Goal: Task Accomplishment & Management: Complete application form

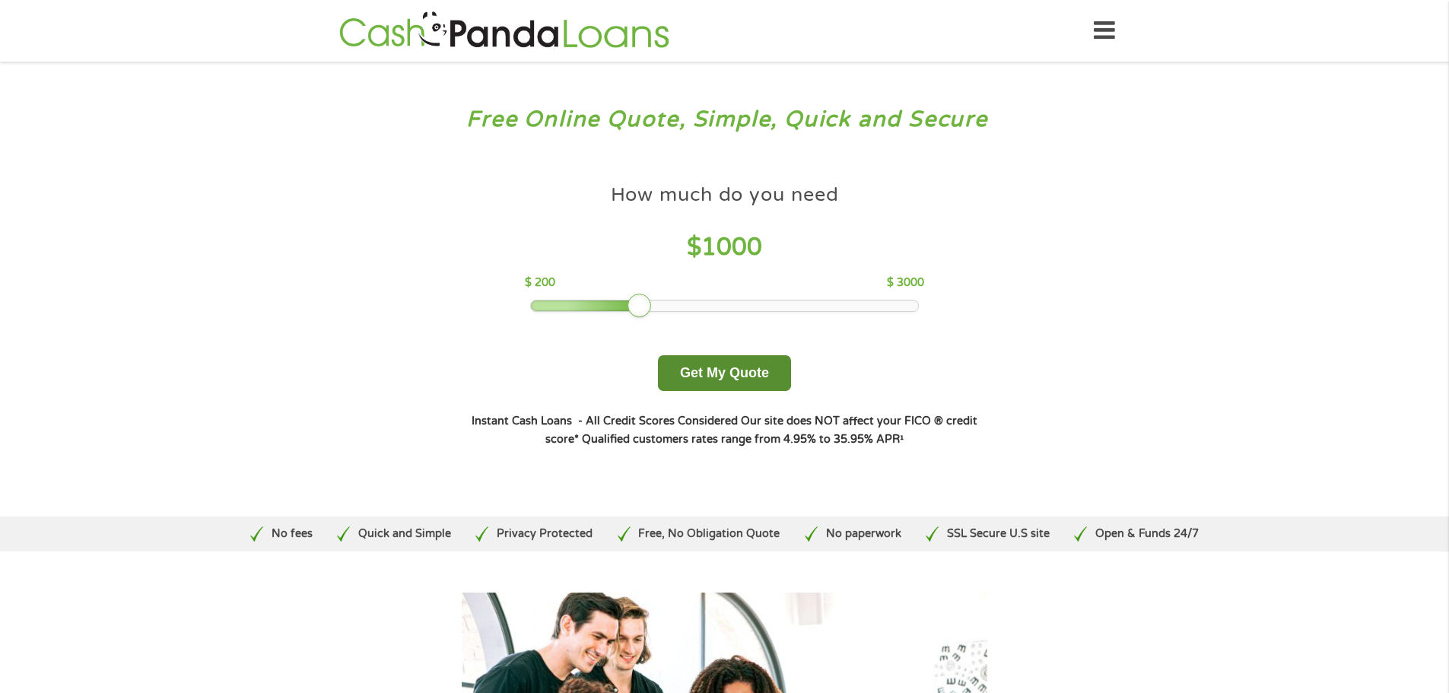
click at [736, 372] on button "Get My Quote" at bounding box center [724, 373] width 133 height 36
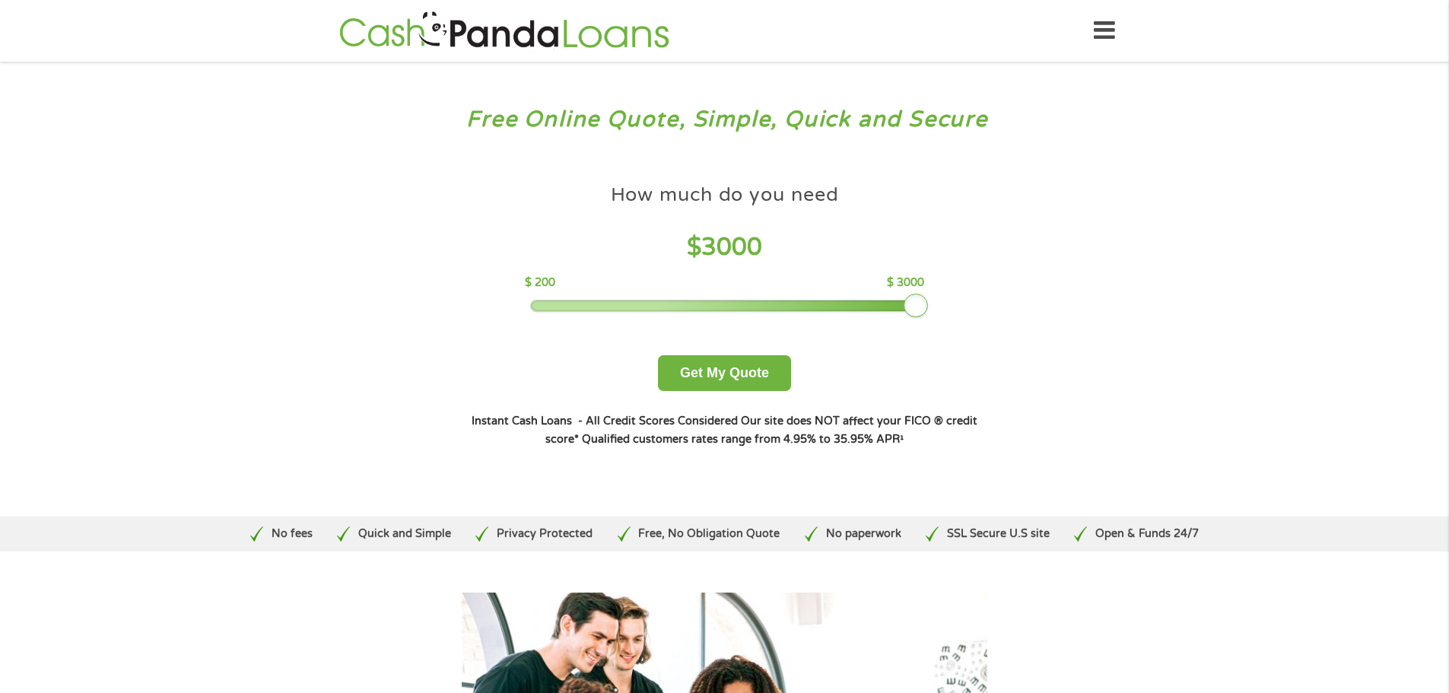
drag, startPoint x: 647, startPoint y: 309, endPoint x: 976, endPoint y: 371, distance: 335.1
click at [973, 371] on div "How much do you need $ 3000 $ 200 $ 3000 Get My Quote" at bounding box center [724, 284] width 533 height 215
click at [733, 371] on button "Get My Quote" at bounding box center [724, 373] width 133 height 36
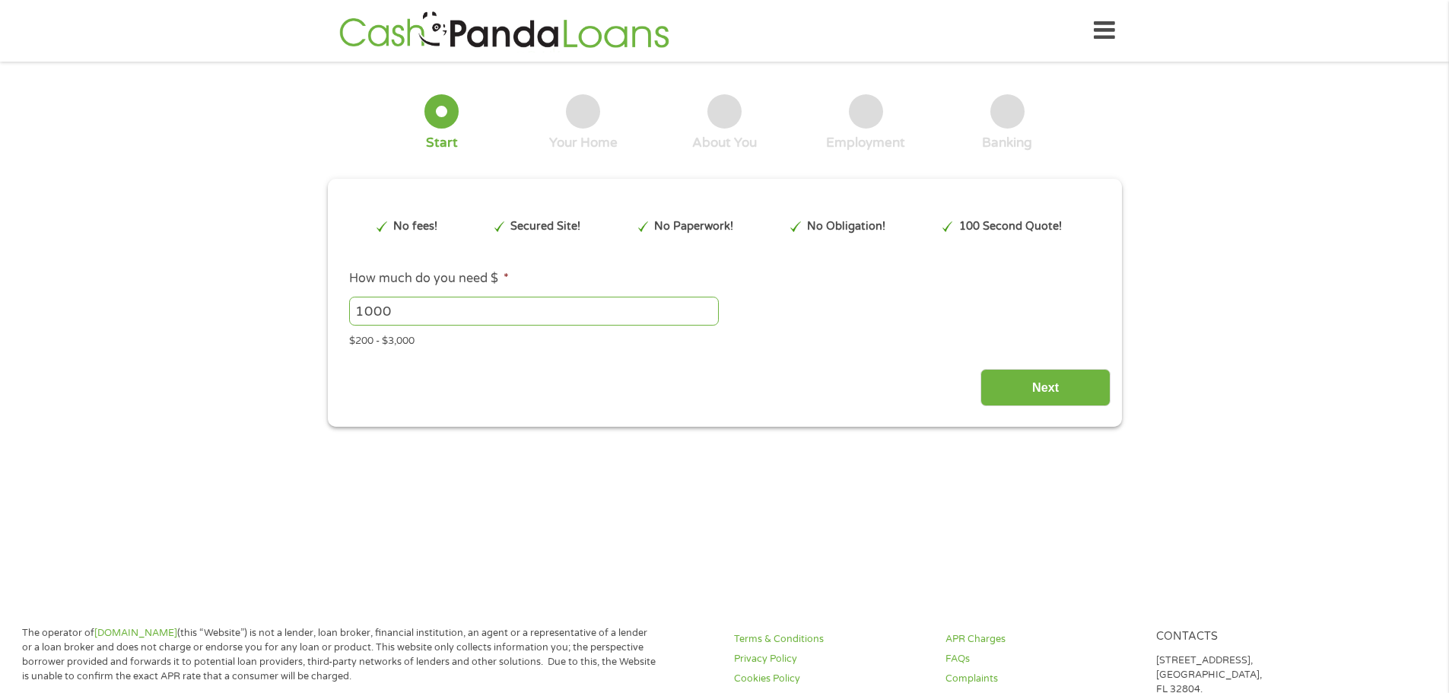
click at [665, 305] on input "1000" at bounding box center [534, 311] width 370 height 29
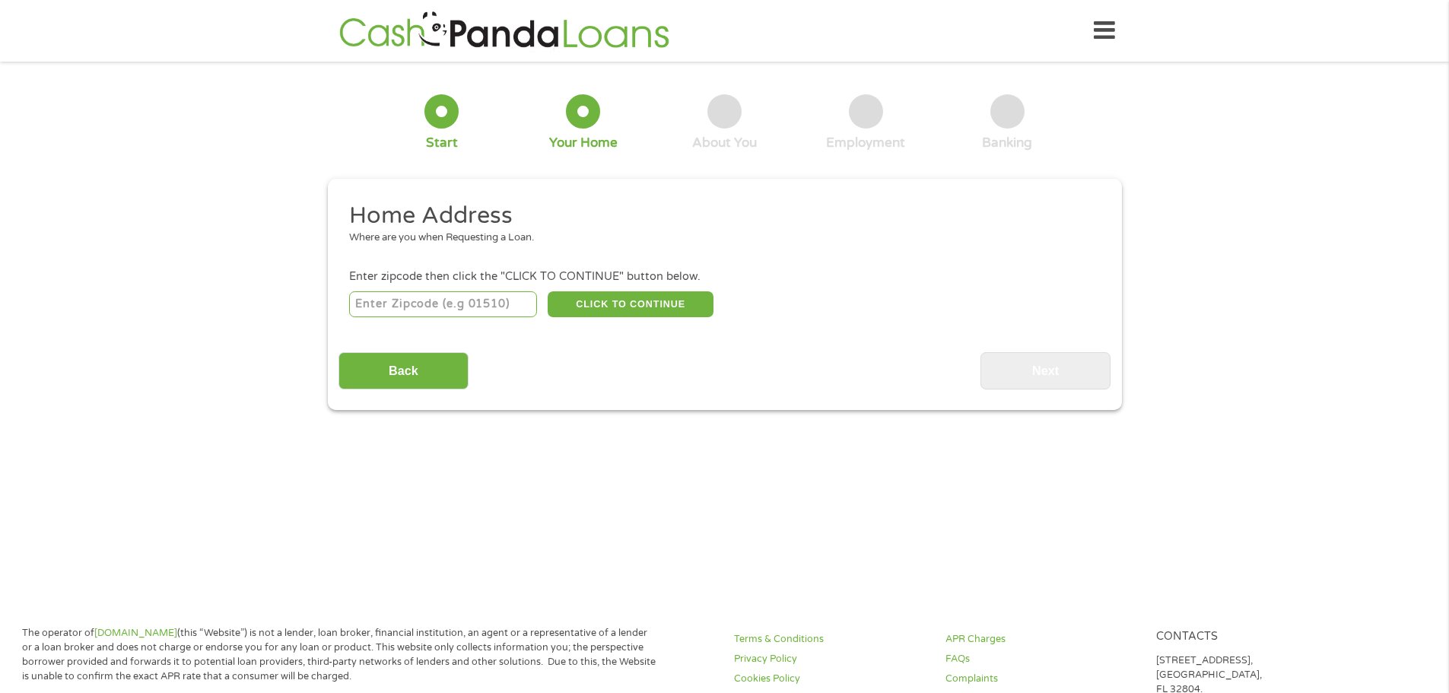
click at [488, 297] on input "number" at bounding box center [443, 304] width 188 height 26
type input "31014"
select select "Georgia"
click at [657, 302] on button "CLICK TO CONTINUE" at bounding box center [631, 304] width 166 height 26
type input "31014"
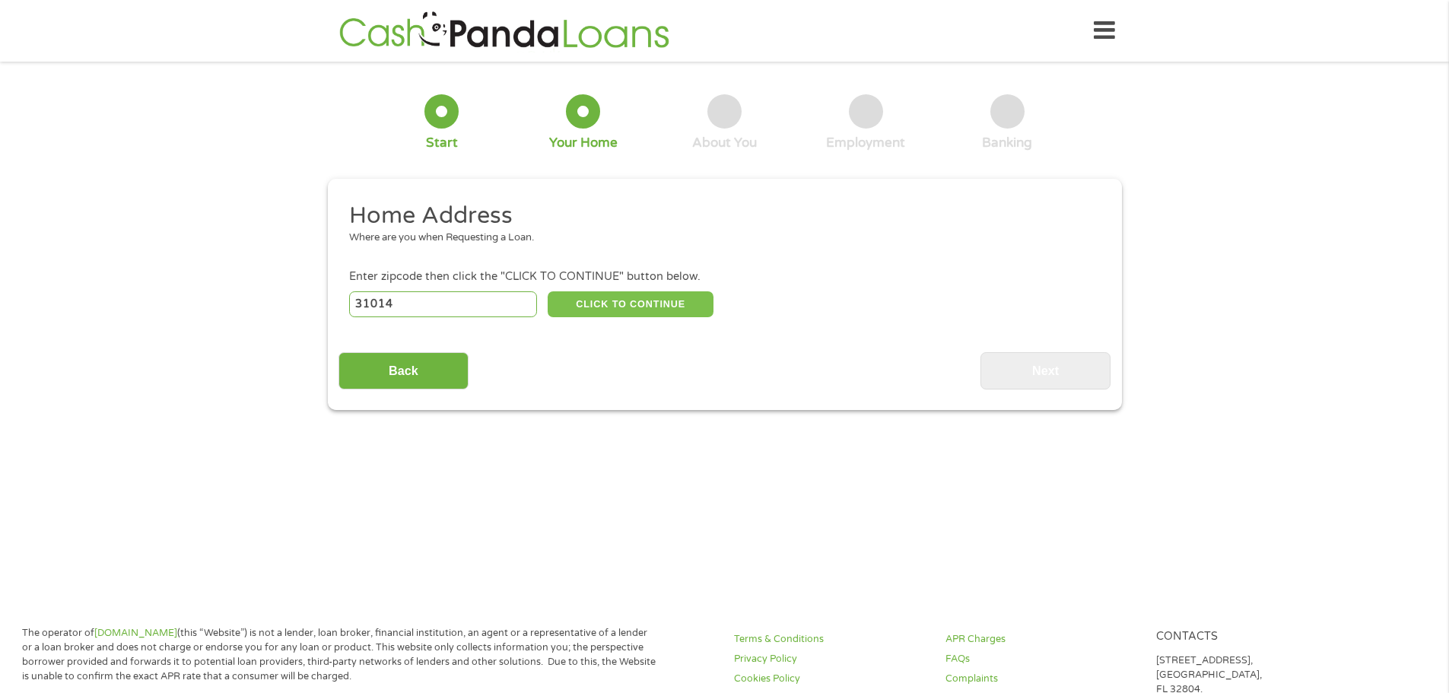
type input "Cochran"
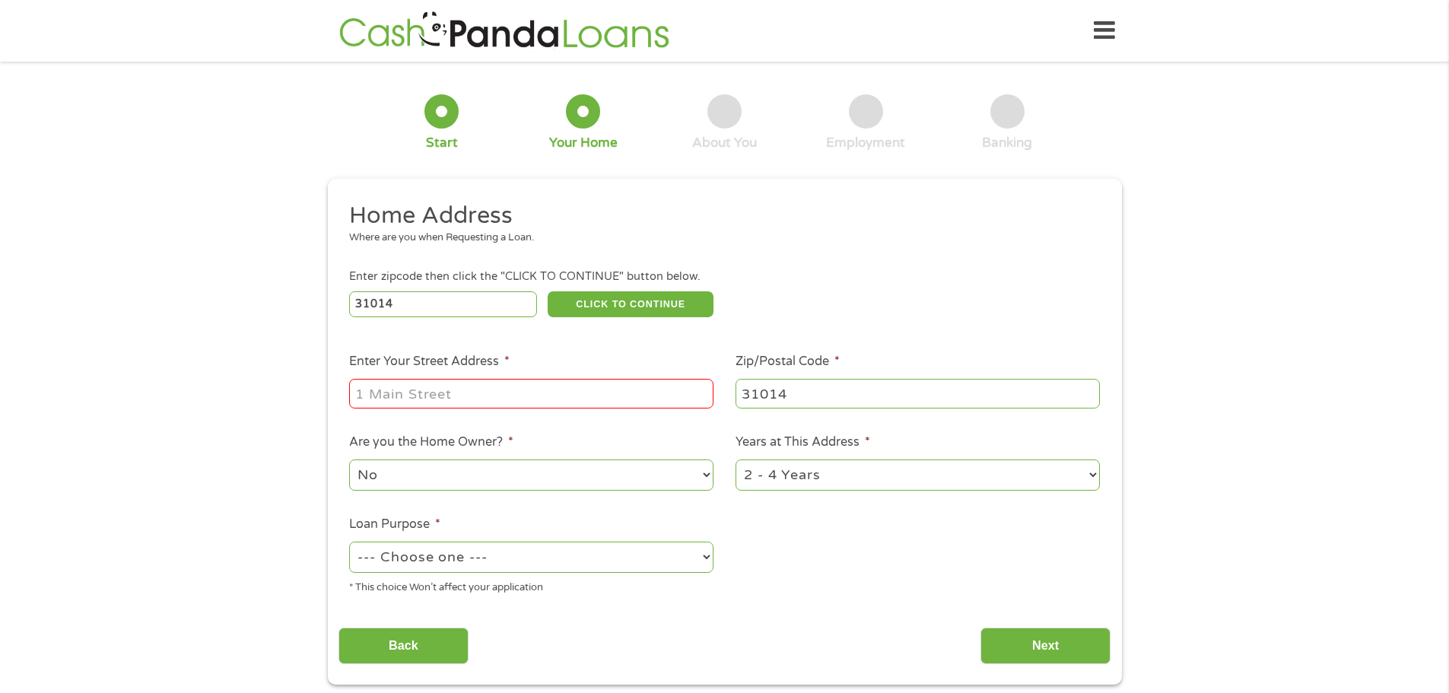
click at [593, 386] on input "Enter Your Street Address *" at bounding box center [531, 393] width 364 height 29
type input "122 Crest Dr. Lane Apt. B"
click at [1096, 476] on select "1 Year or less 1 - 2 Years 2 - 4 Years Over 4 Years" at bounding box center [918, 475] width 364 height 31
select select "60months"
click at [736, 460] on select "1 Year or less 1 - 2 Years 2 - 4 Years Over 4 Years" at bounding box center [918, 475] width 364 height 31
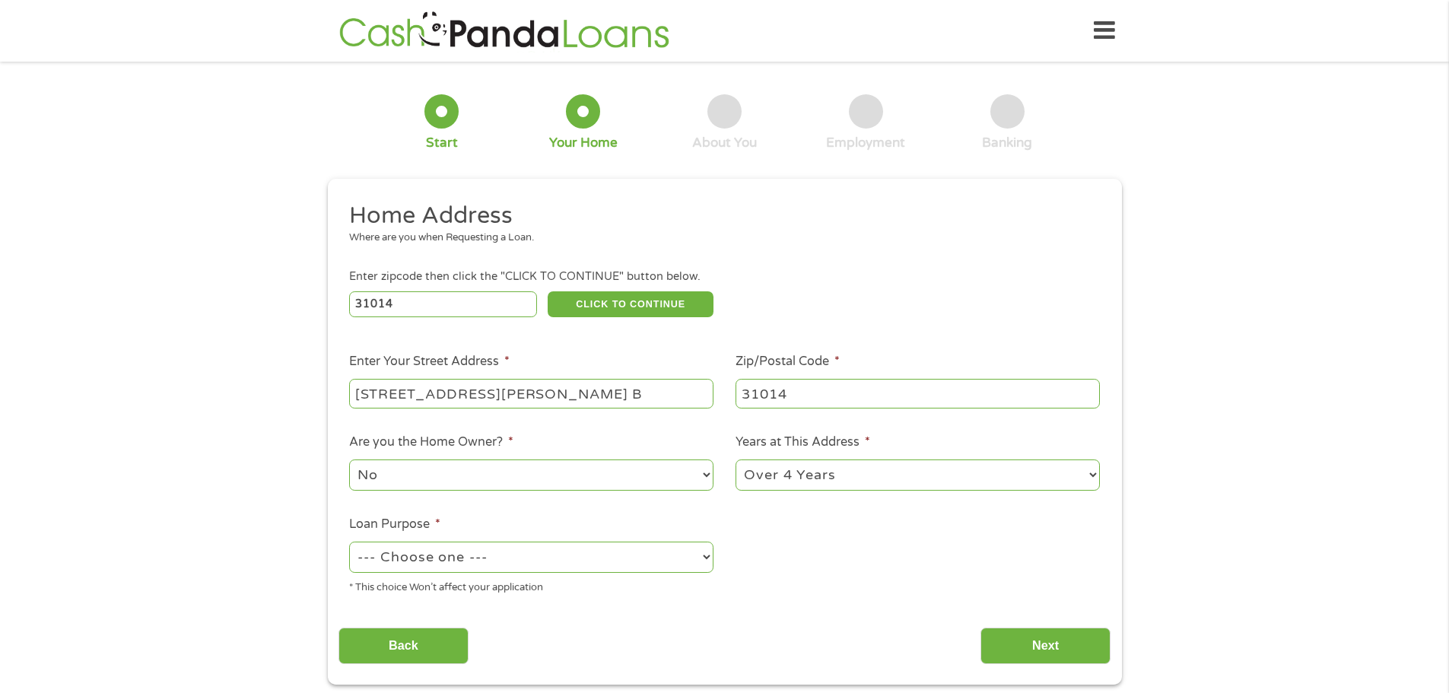
click at [705, 558] on select "--- Choose one --- Pay Bills Debt Consolidation Home Improvement Major Purchase…" at bounding box center [531, 557] width 364 height 31
select select "majorpurchase"
click at [349, 542] on select "--- Choose one --- Pay Bills Debt Consolidation Home Improvement Major Purchase…" at bounding box center [531, 557] width 364 height 31
click at [1048, 645] on input "Next" at bounding box center [1046, 646] width 130 height 37
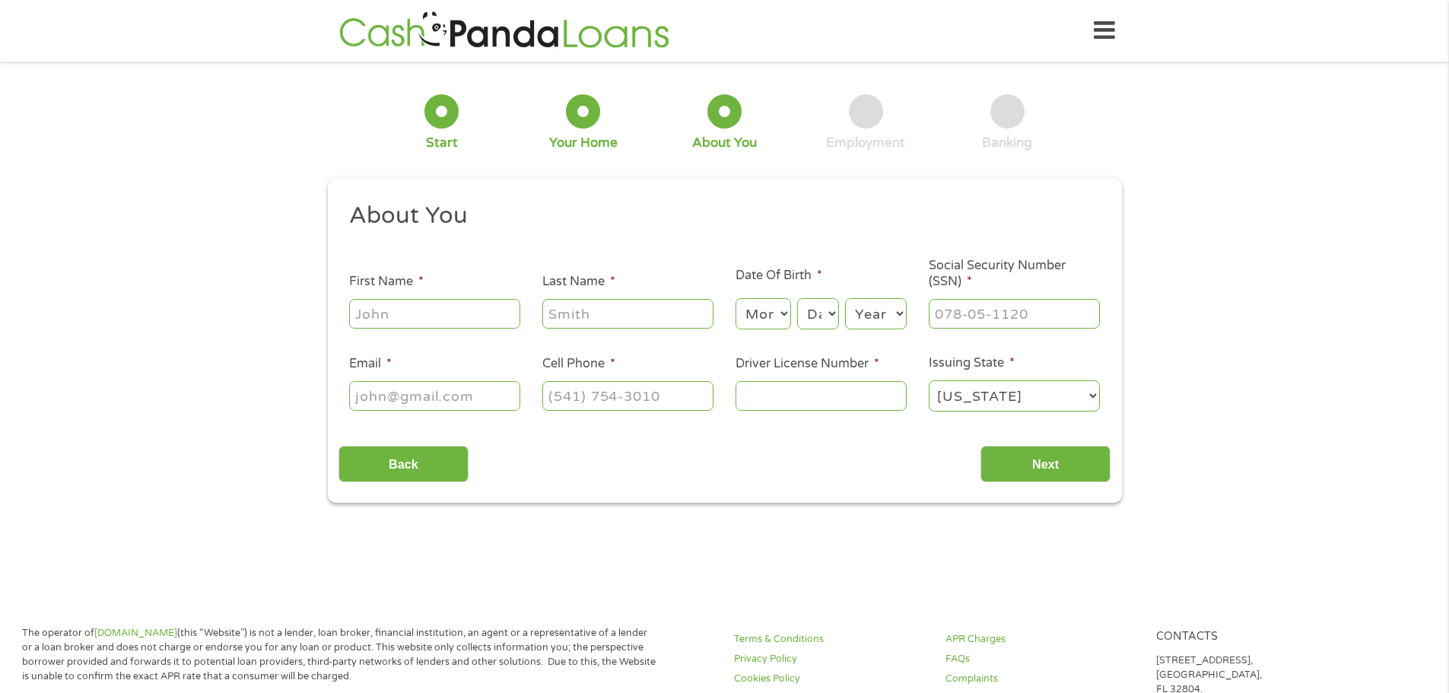
scroll to position [6, 6]
click at [484, 314] on input "First Name *" at bounding box center [434, 313] width 171 height 29
type input "TRINA"
type input "HANDY"
type input "trinahandy@ymail.com"
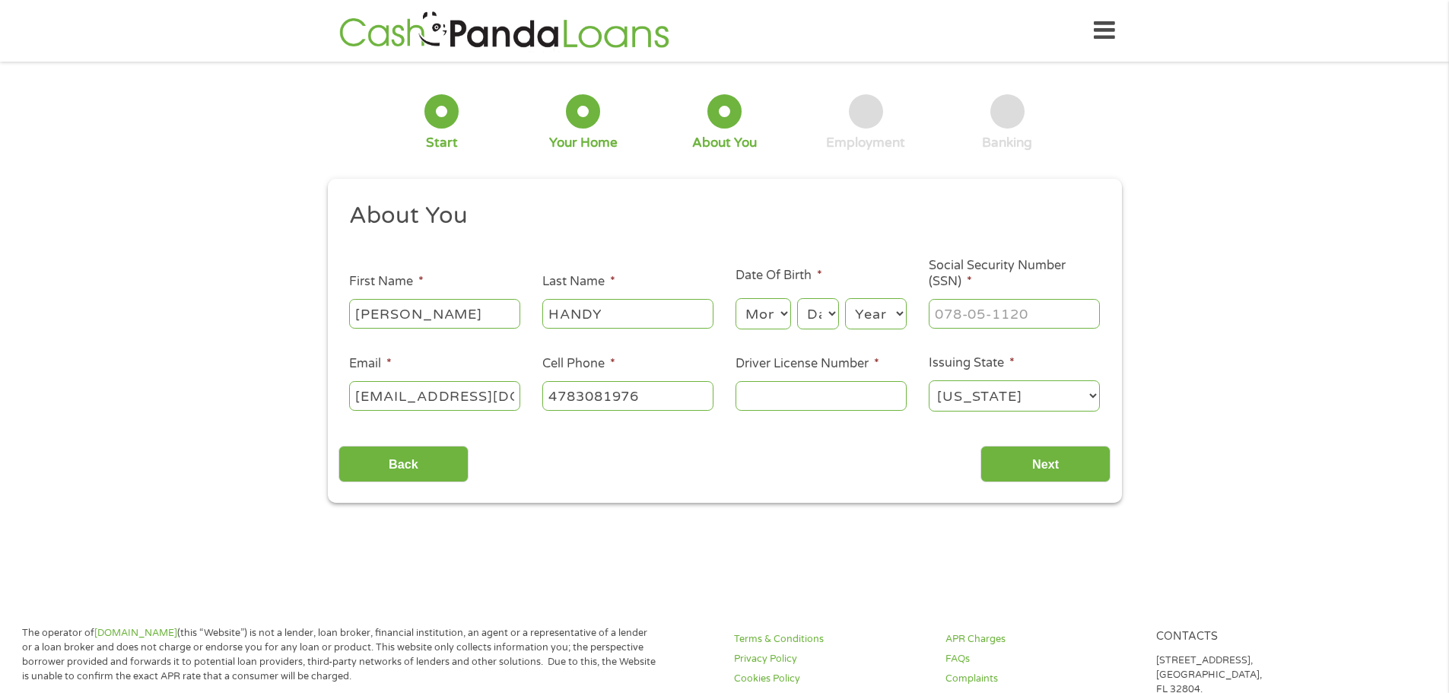
type input "(478) 308-1976"
click at [800, 396] on input "Driver License Number *" at bounding box center [821, 395] width 171 height 29
type input "054"
click at [751, 308] on select "Month 1 2 3 4 5 6 7 8 9 10 11 12" at bounding box center [764, 313] width 56 height 31
click at [736, 298] on select "Month 1 2 3 4 5 6 7 8 9 10 11 12" at bounding box center [764, 313] width 56 height 31
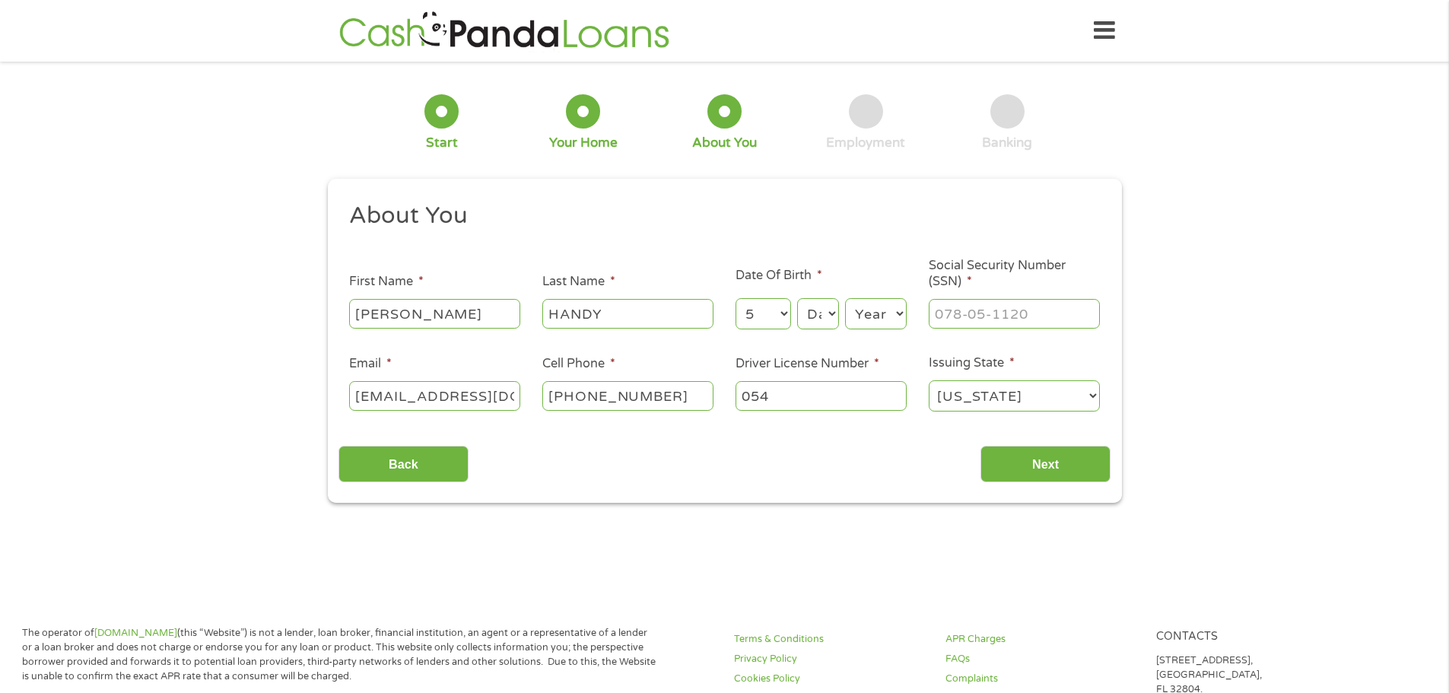
click at [785, 309] on select "Month 1 2 3 4 5 6 7 8 9 10 11 12" at bounding box center [764, 313] width 56 height 31
click at [736, 298] on select "Month 1 2 3 4 5 6 7 8 9 10 11 12" at bounding box center [764, 313] width 56 height 31
click at [784, 314] on select "Month 1 2 3 4 5 6 7 8 9 10 11 12" at bounding box center [764, 313] width 56 height 31
select select "8"
click at [736, 298] on select "Month 1 2 3 4 5 6 7 8 9 10 11 12" at bounding box center [764, 313] width 56 height 31
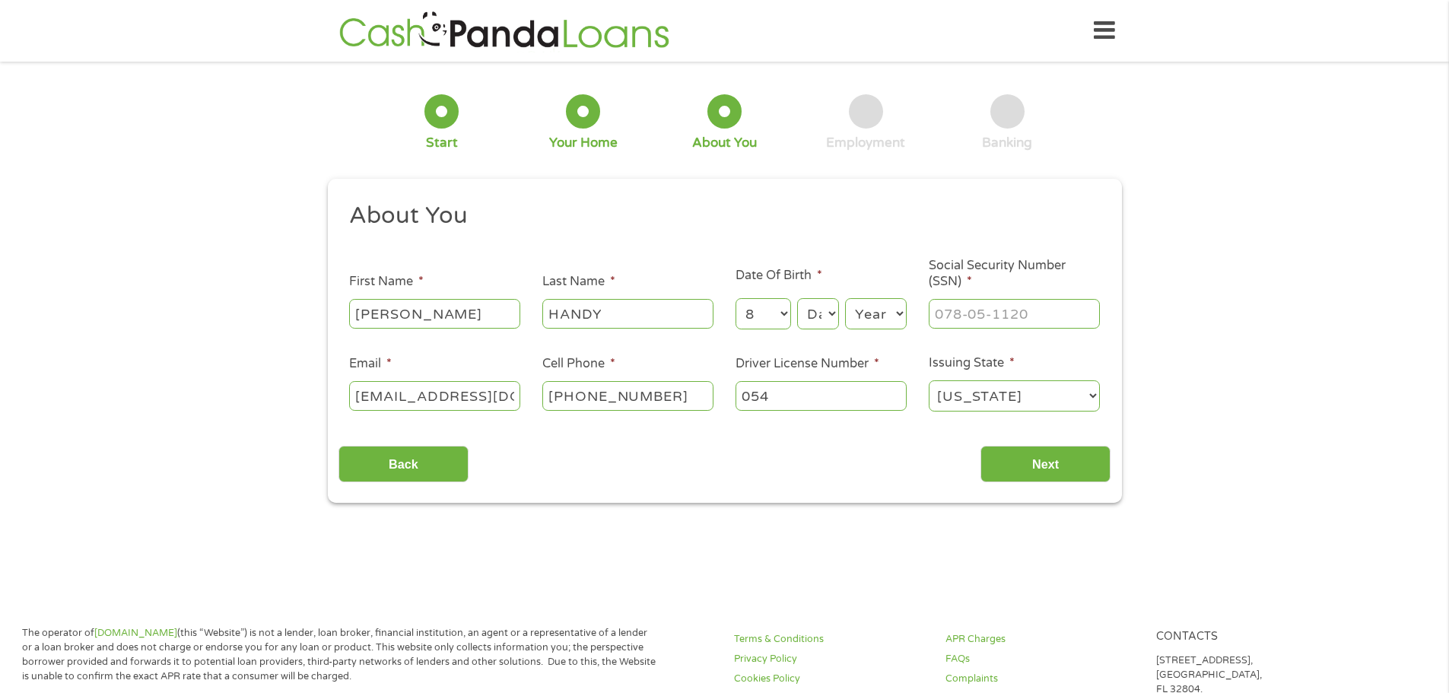
click at [809, 313] on select "Day 1 2 3 4 5 6 7 8 9 10 11 12 13 14 15 16 17 18 19 20 21 22 23 24 25 26 27 28 …" at bounding box center [817, 313] width 41 height 31
select select "17"
click at [797, 298] on select "Day 1 2 3 4 5 6 7 8 9 10 11 12 13 14 15 16 17 18 19 20 21 22 23 24 25 26 27 28 …" at bounding box center [817, 313] width 41 height 31
click at [877, 314] on select "Year 2007 2006 2005 2004 2003 2002 2001 2000 1999 1998 1997 1996 1995 1994 1993…" at bounding box center [876, 313] width 62 height 31
select select "1978"
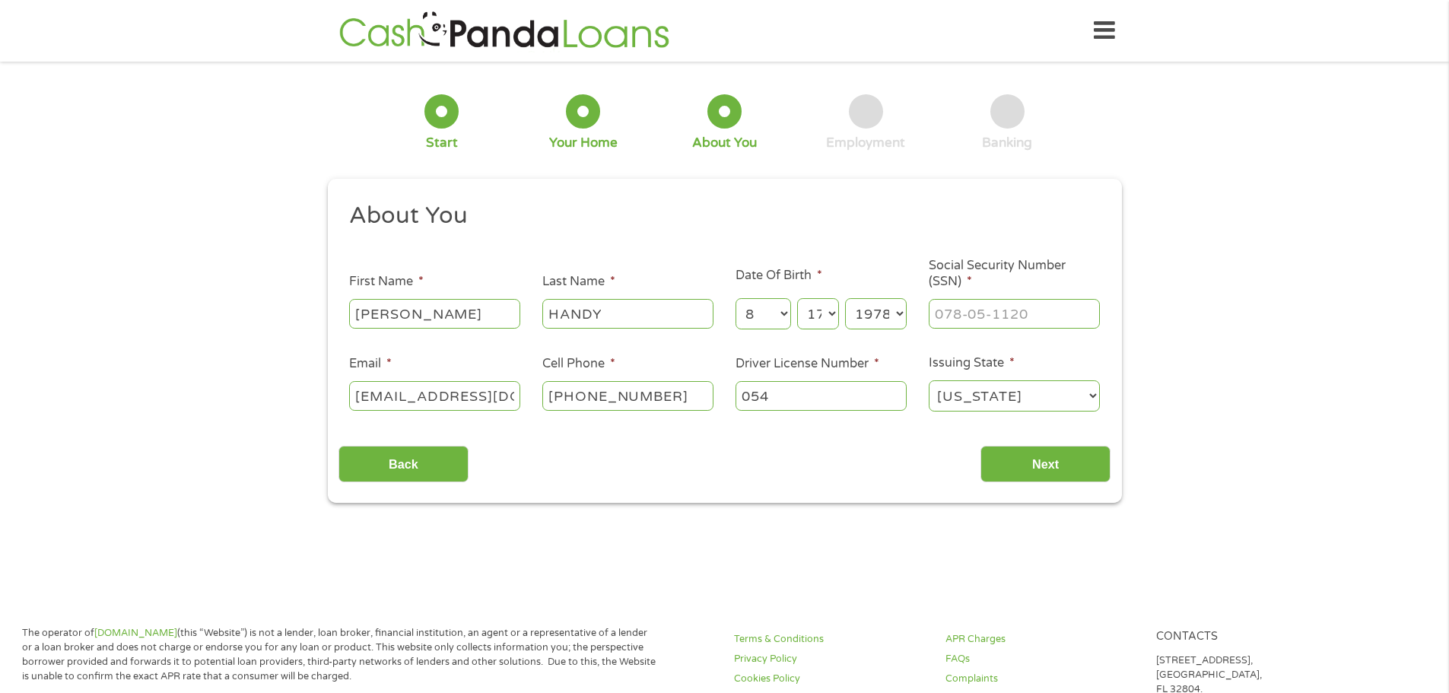
click at [845, 298] on select "Year 2007 2006 2005 2004 2003 2002 2001 2000 1999 1998 1997 1996 1995 1994 1993…" at bounding box center [876, 313] width 62 height 31
click at [949, 321] on input "___-__-____" at bounding box center [1014, 313] width 171 height 29
type input "258-31-0016"
click at [813, 409] on input "054" at bounding box center [821, 395] width 171 height 29
type input "054694270"
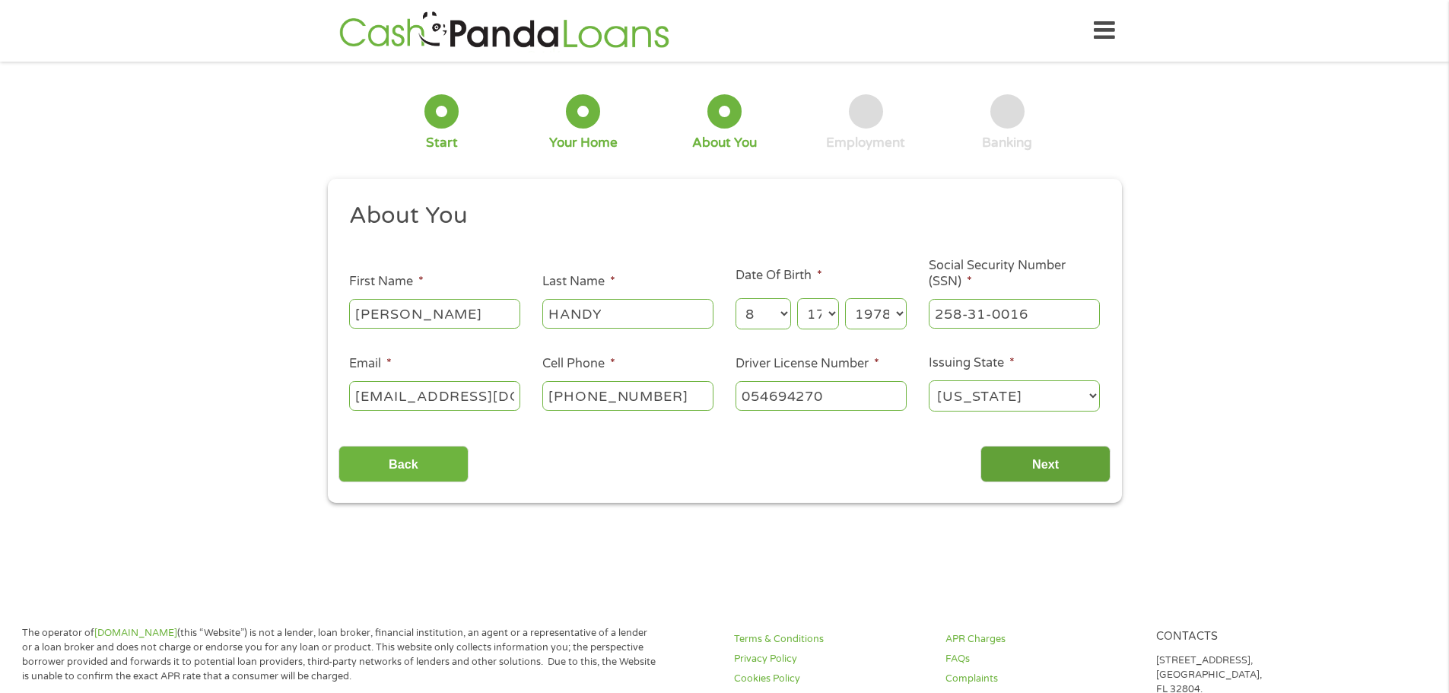
click at [1019, 458] on input "Next" at bounding box center [1046, 464] width 130 height 37
click at [1029, 464] on input "Next" at bounding box center [1046, 464] width 130 height 37
click at [1064, 453] on input "Next" at bounding box center [1046, 464] width 130 height 37
click at [1064, 454] on input "Next" at bounding box center [1046, 464] width 130 height 37
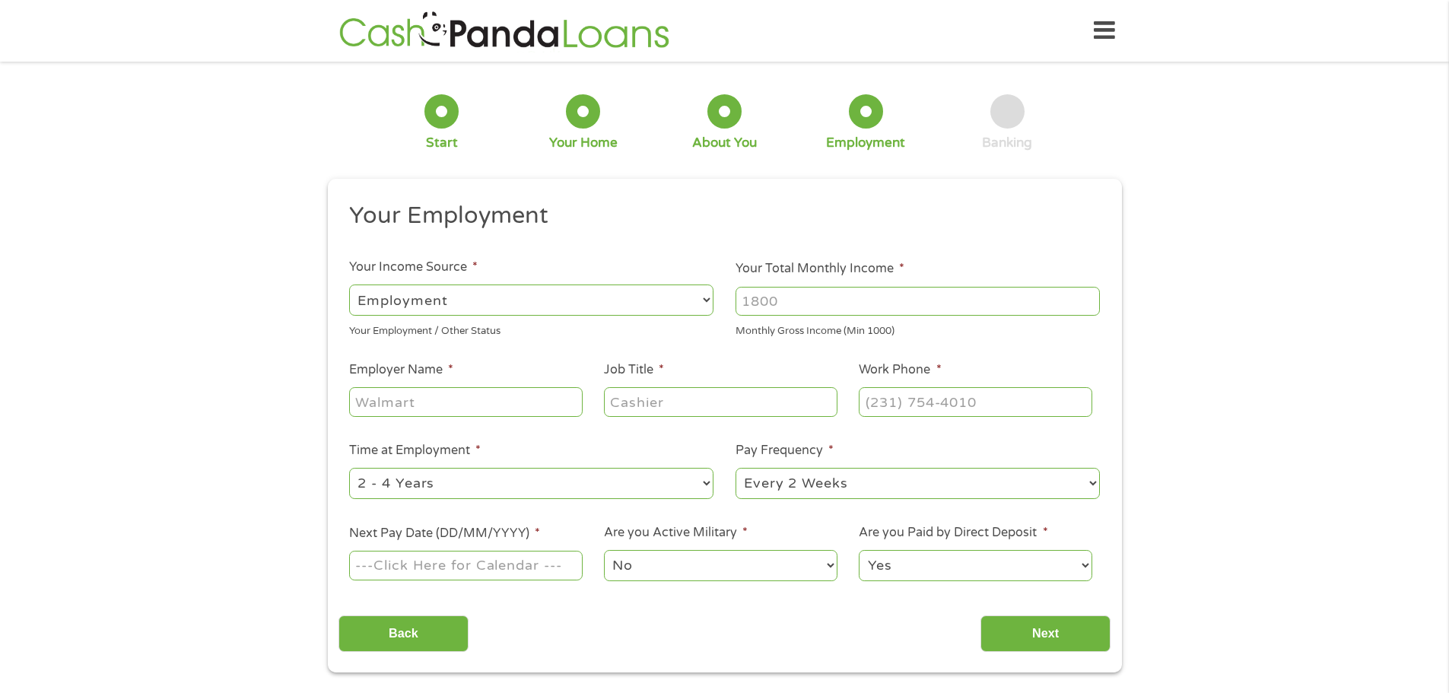
click at [705, 294] on select "--- Choose one --- Employment Self Employed Benefits" at bounding box center [531, 300] width 364 height 31
click at [349, 285] on select "--- Choose one --- Employment Self Employed Benefits" at bounding box center [531, 300] width 364 height 31
click at [781, 307] on input "Your Total Monthly Income *" at bounding box center [918, 301] width 364 height 29
type input "3840"
click at [519, 397] on input "Employer Name *" at bounding box center [465, 401] width 233 height 29
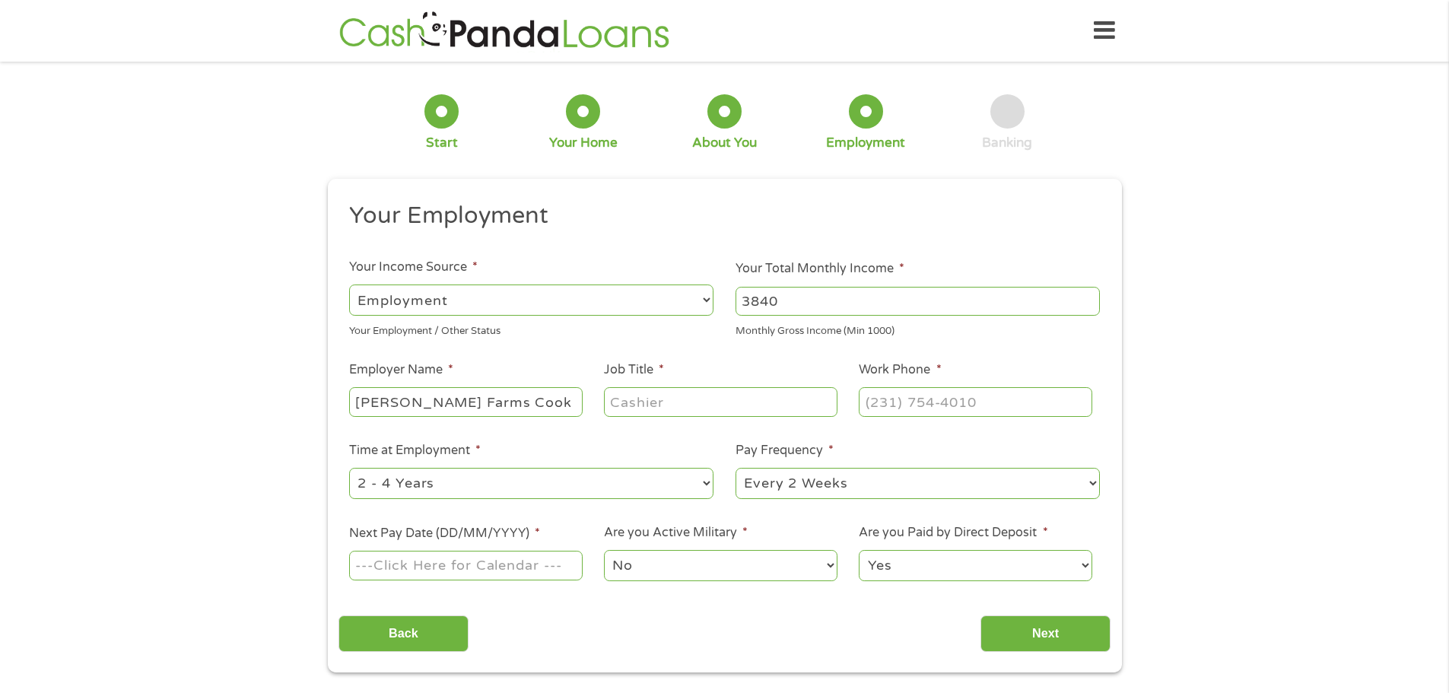
type input "Perdue Farms Cook Plant"
click at [685, 412] on input "Job Title *" at bounding box center [720, 401] width 233 height 29
type input "Warehouse Lead"
click at [899, 409] on input "(___) ___-____" at bounding box center [975, 401] width 233 height 29
type input "(478) 988-5961"
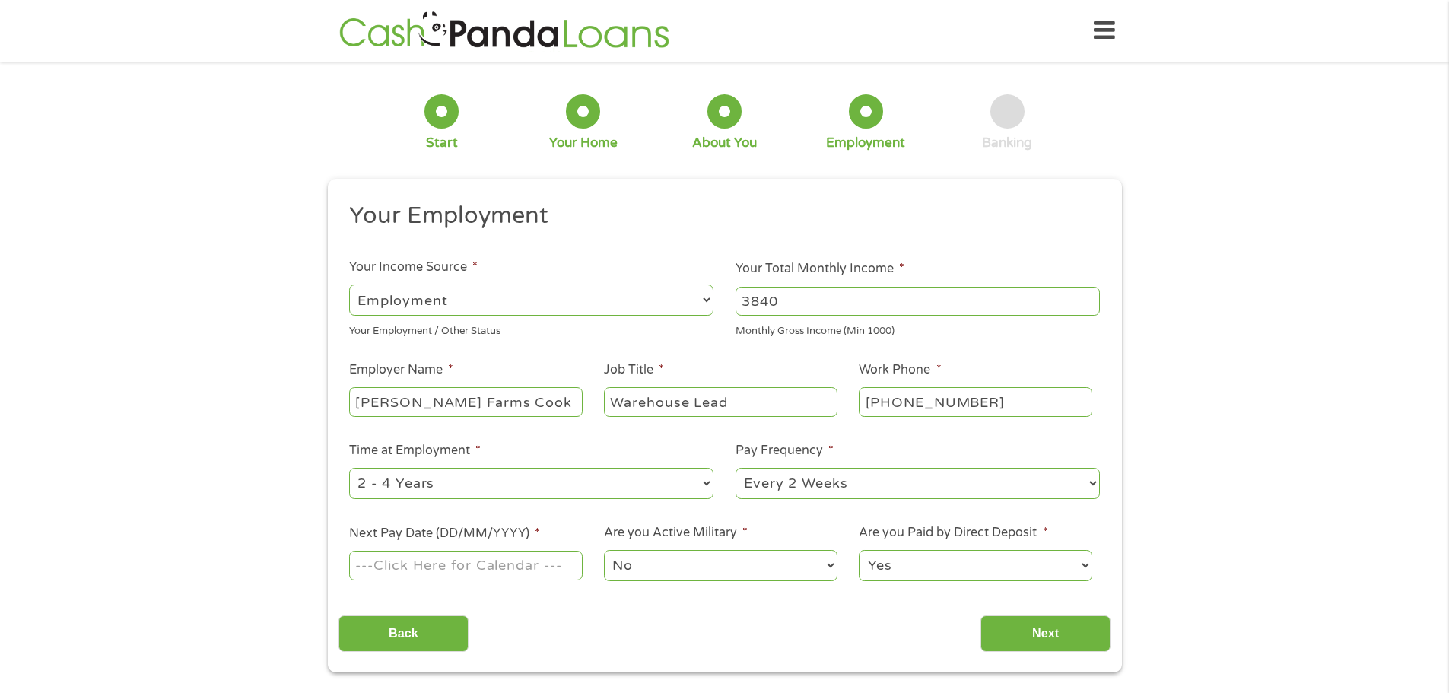
click at [697, 483] on select "--- Choose one --- 1 Year or less 1 - 2 Years 2 - 4 Years Over 4 Years" at bounding box center [531, 483] width 364 height 31
select select "60months"
click at [349, 468] on select "--- Choose one --- 1 Year or less 1 - 2 Years 2 - 4 Years Over 4 Years" at bounding box center [531, 483] width 364 height 31
click at [1081, 486] on select "--- Choose one --- Every 2 Weeks Every Week Monthly Semi-Monthly" at bounding box center [918, 483] width 364 height 31
select select "weekly"
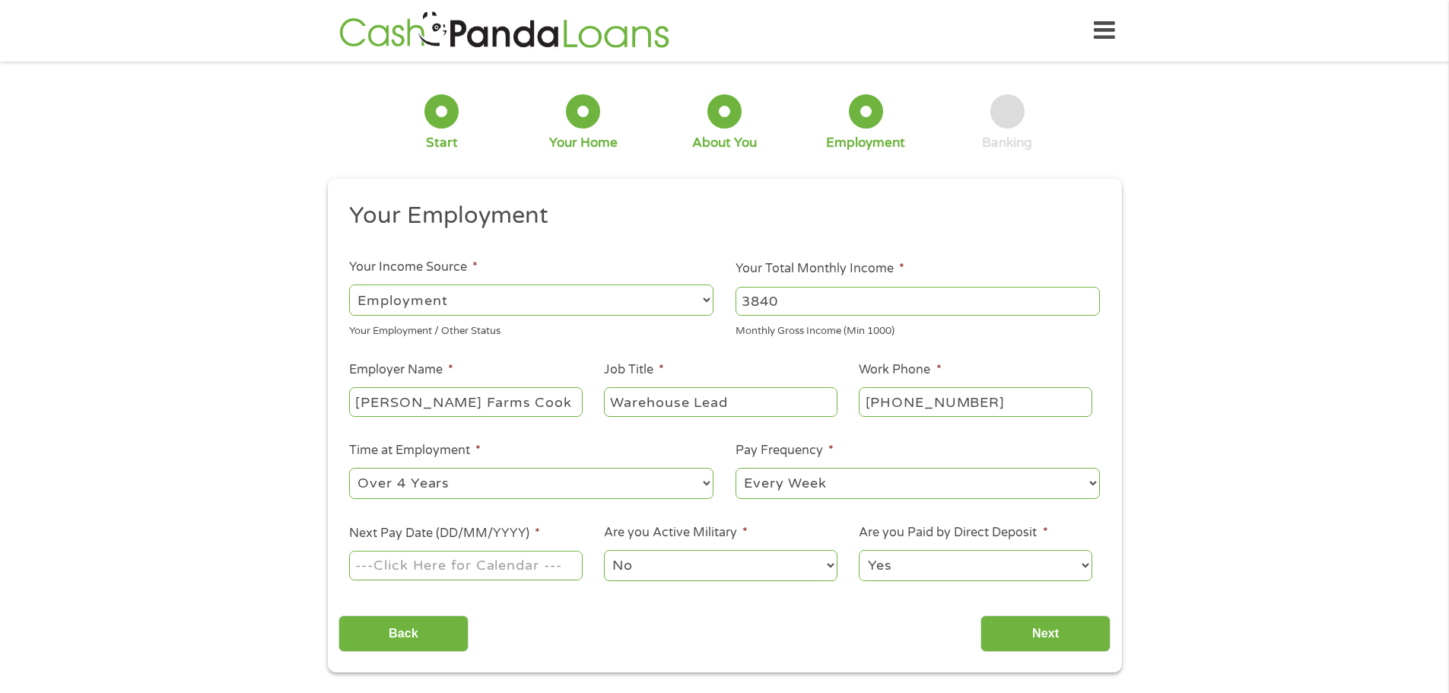
click at [736, 468] on select "--- Choose one --- Every 2 Weeks Every Week Monthly Semi-Monthly" at bounding box center [918, 483] width 364 height 31
click at [568, 568] on input "Next Pay Date (DD/MM/YYYY) *" at bounding box center [465, 565] width 233 height 29
type input "10/10/2025"
click at [825, 571] on select "No Yes" at bounding box center [720, 565] width 233 height 31
click at [604, 550] on select "No Yes" at bounding box center [720, 565] width 233 height 31
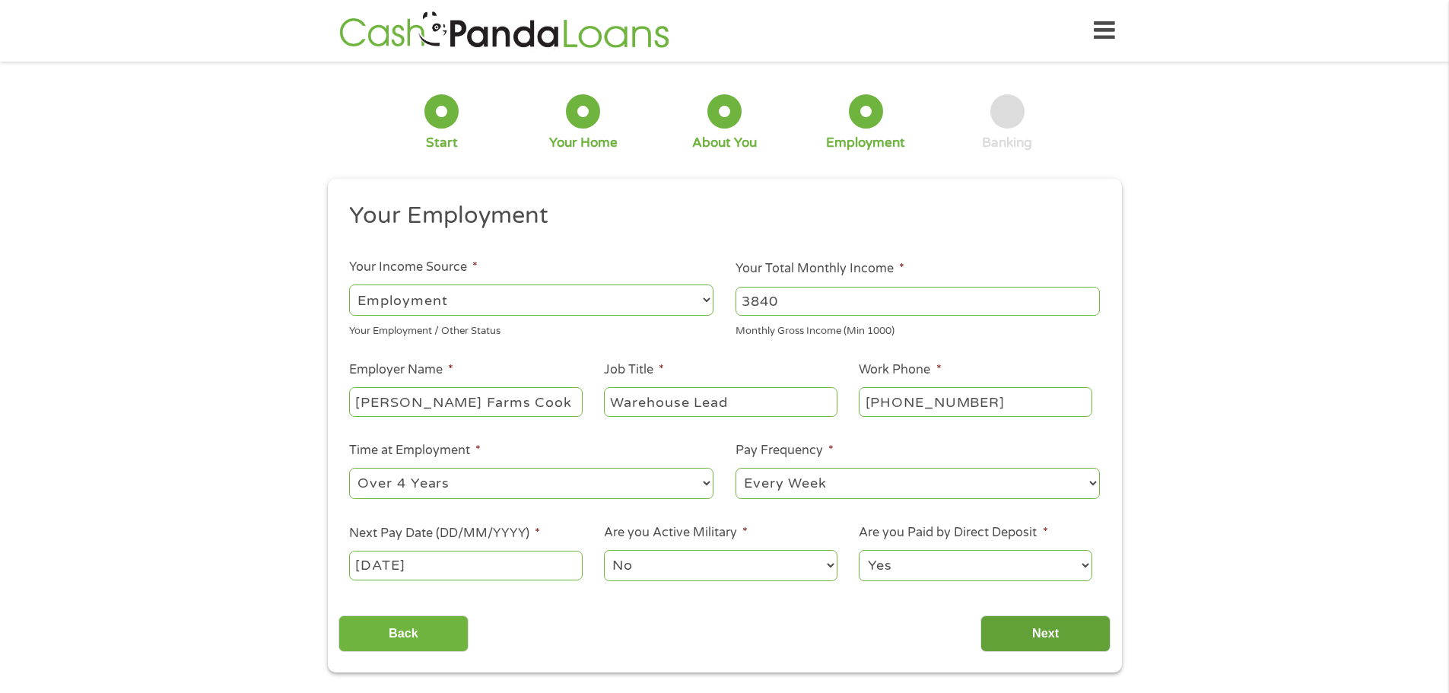
click at [1067, 631] on input "Next" at bounding box center [1046, 633] width 130 height 37
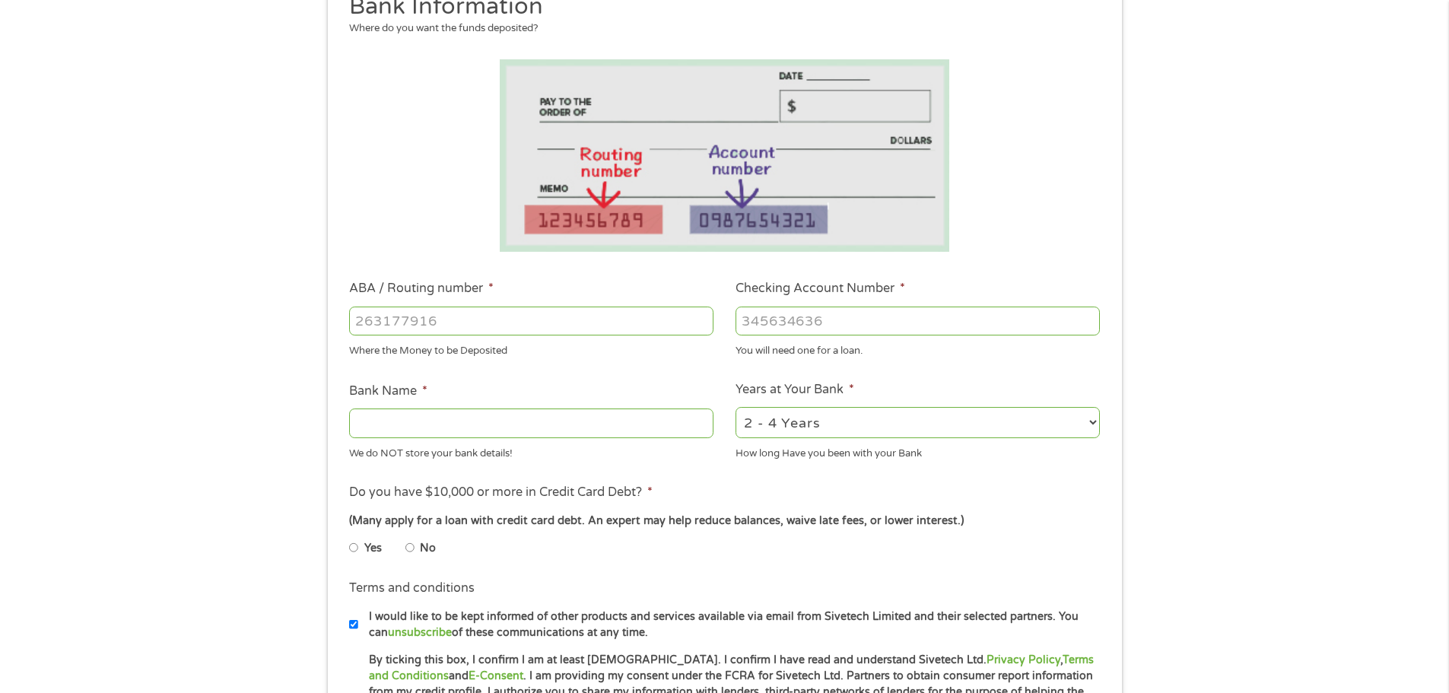
scroll to position [228, 0]
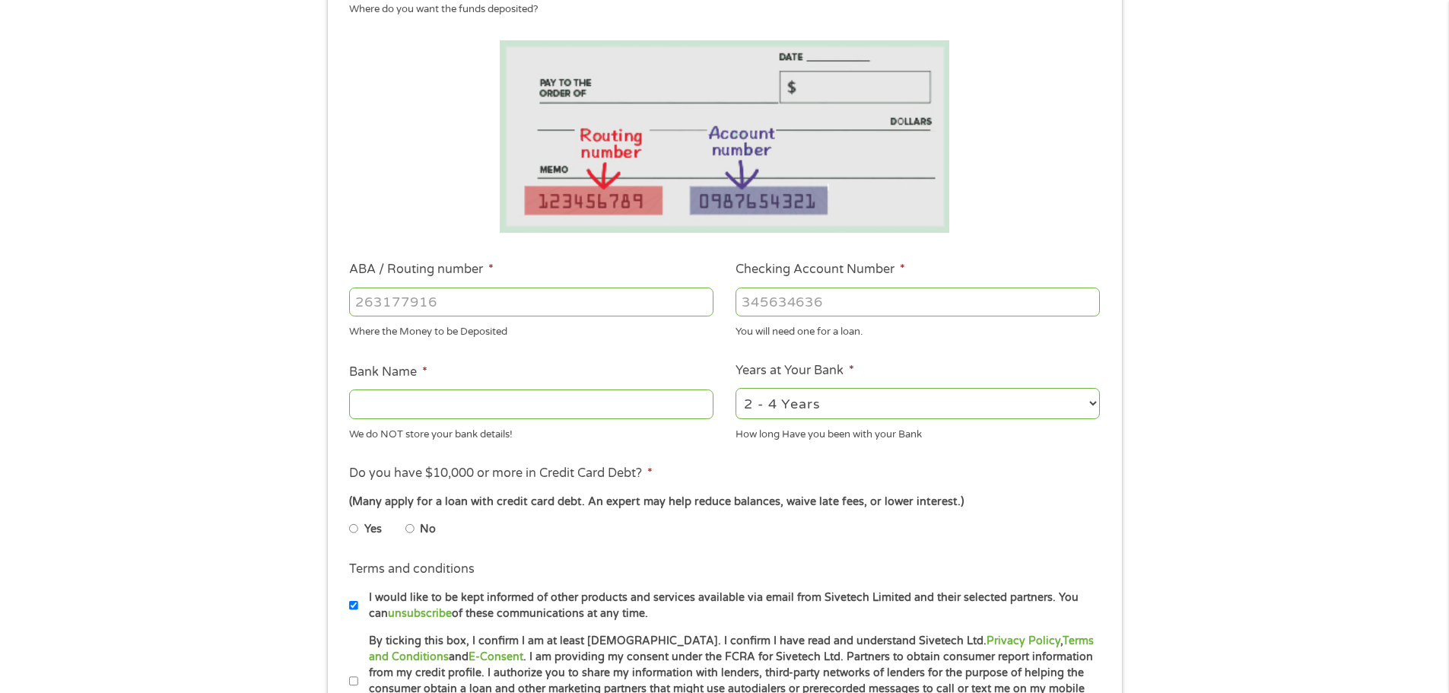
click at [398, 295] on input "ABA / Routing number *" at bounding box center [531, 302] width 364 height 29
type input "2611"
click at [1081, 403] on select "2 - 4 Years 6 - 12 Months 1 - 2 Years Over 4 Years" at bounding box center [918, 403] width 364 height 31
select select "60months"
click at [736, 388] on select "2 - 4 Years 6 - 12 Months 1 - 2 Years Over 4 Years" at bounding box center [918, 403] width 364 height 31
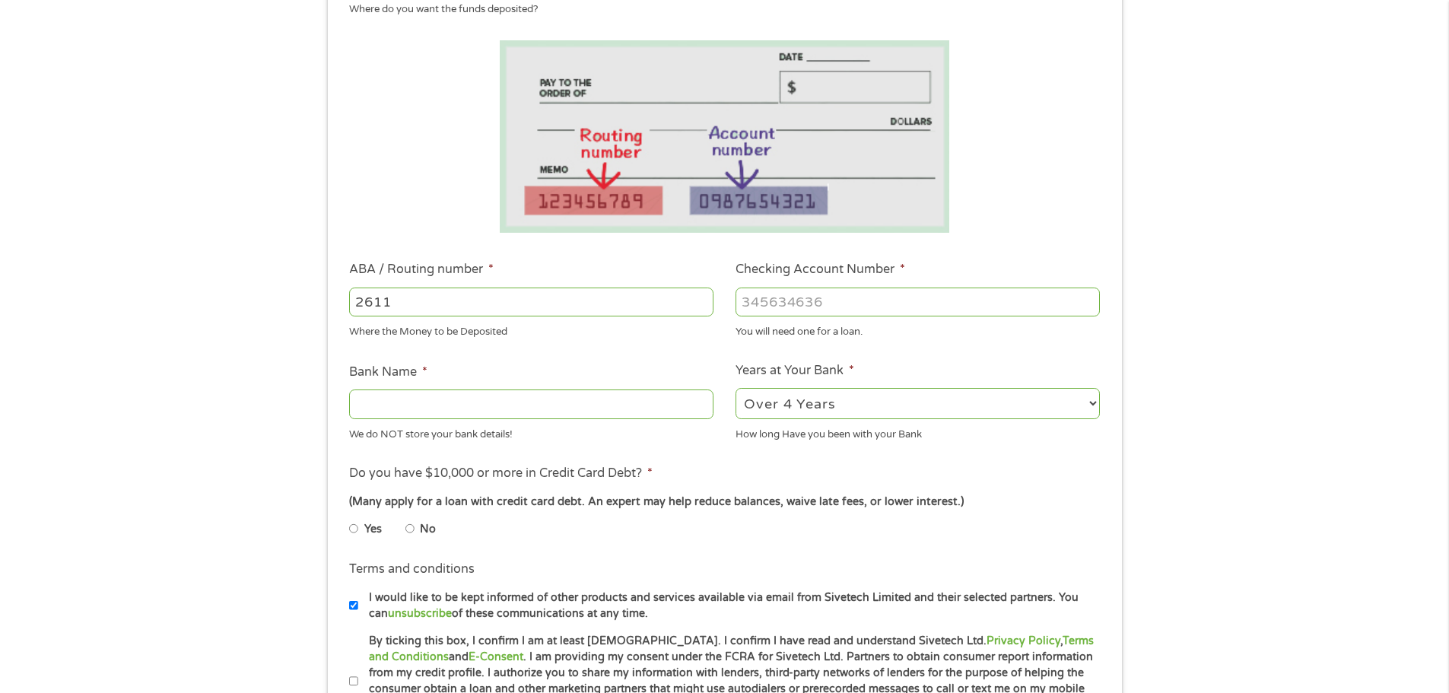
click at [448, 404] on input "Bank Name *" at bounding box center [531, 404] width 364 height 29
type input "Robins Federal Credit Union"
click at [852, 311] on input "Checking Account Number *" at bounding box center [918, 302] width 364 height 29
type input "1000494596714"
click at [437, 307] on input "2611" at bounding box center [531, 302] width 364 height 29
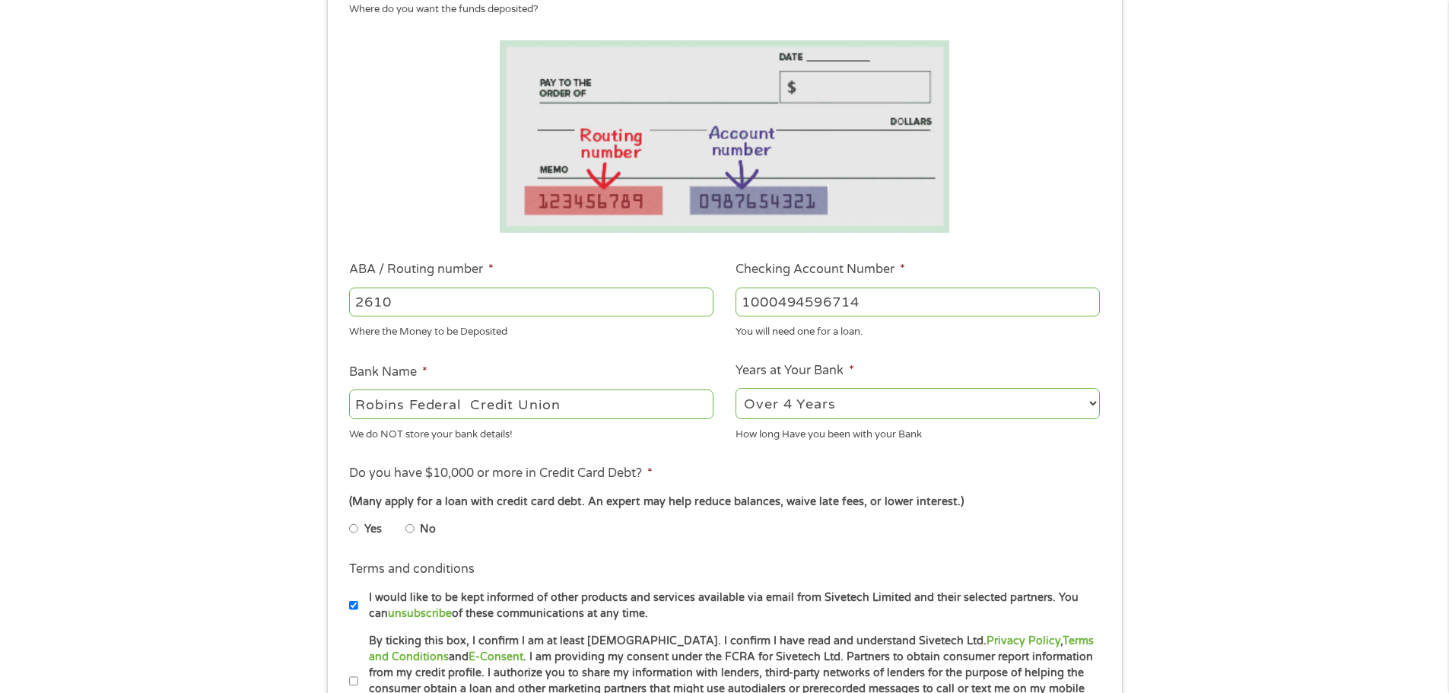
click at [701, 304] on input "2610" at bounding box center [531, 302] width 364 height 29
click at [703, 298] on input "2611" at bounding box center [531, 302] width 364 height 29
type input "261171587"
type input "ROBINS FINANCIAL CREDIT UNION"
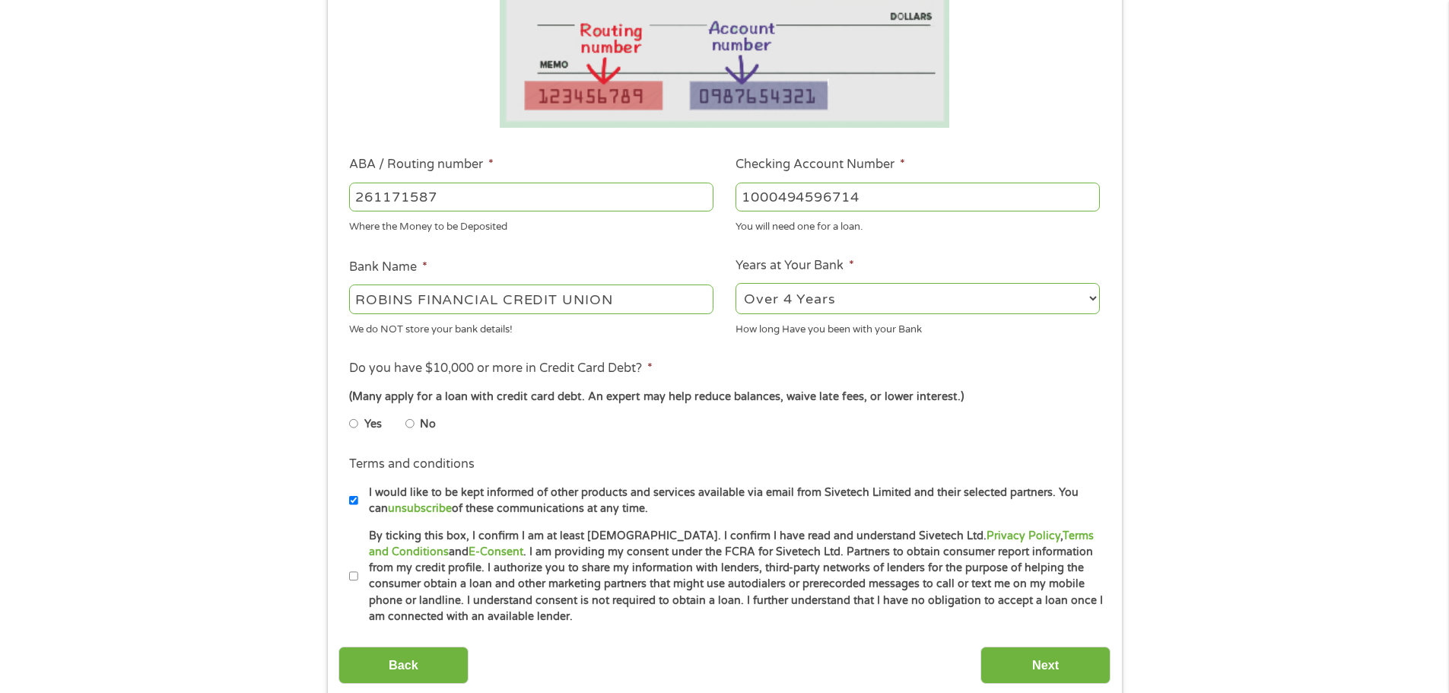
scroll to position [304, 0]
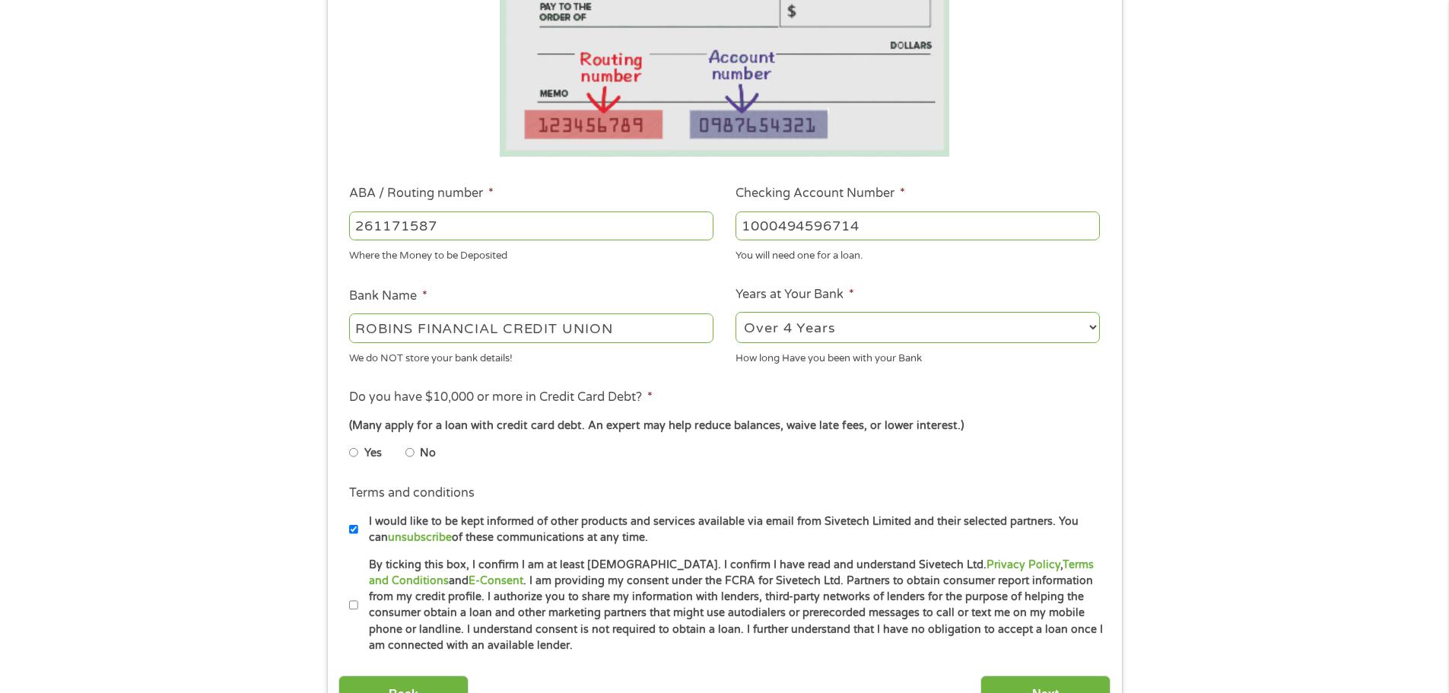
type input "261171587"
click at [406, 448] on input "No" at bounding box center [410, 453] width 9 height 24
radio input "true"
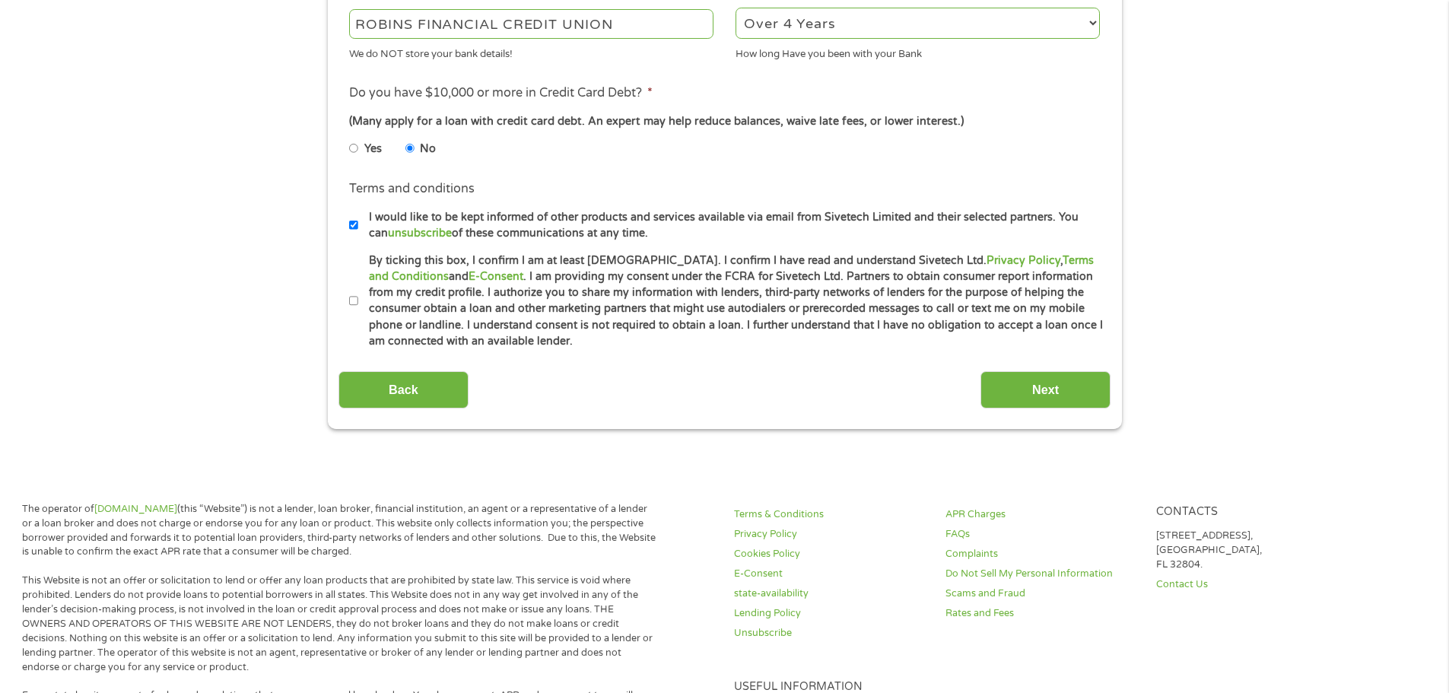
click at [352, 301] on input "By ticking this box, I confirm I am at least 18 years old. I confirm I have rea…" at bounding box center [353, 301] width 9 height 24
checkbox input "true"
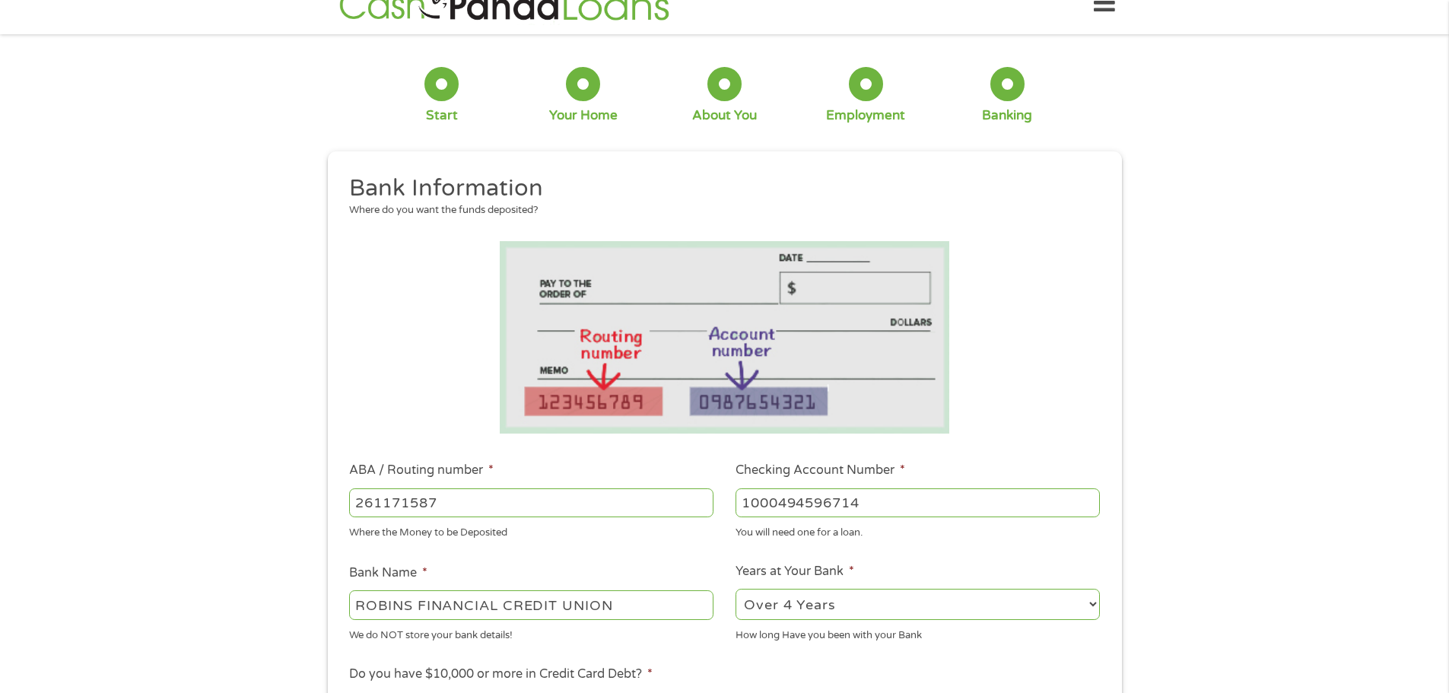
scroll to position [0, 0]
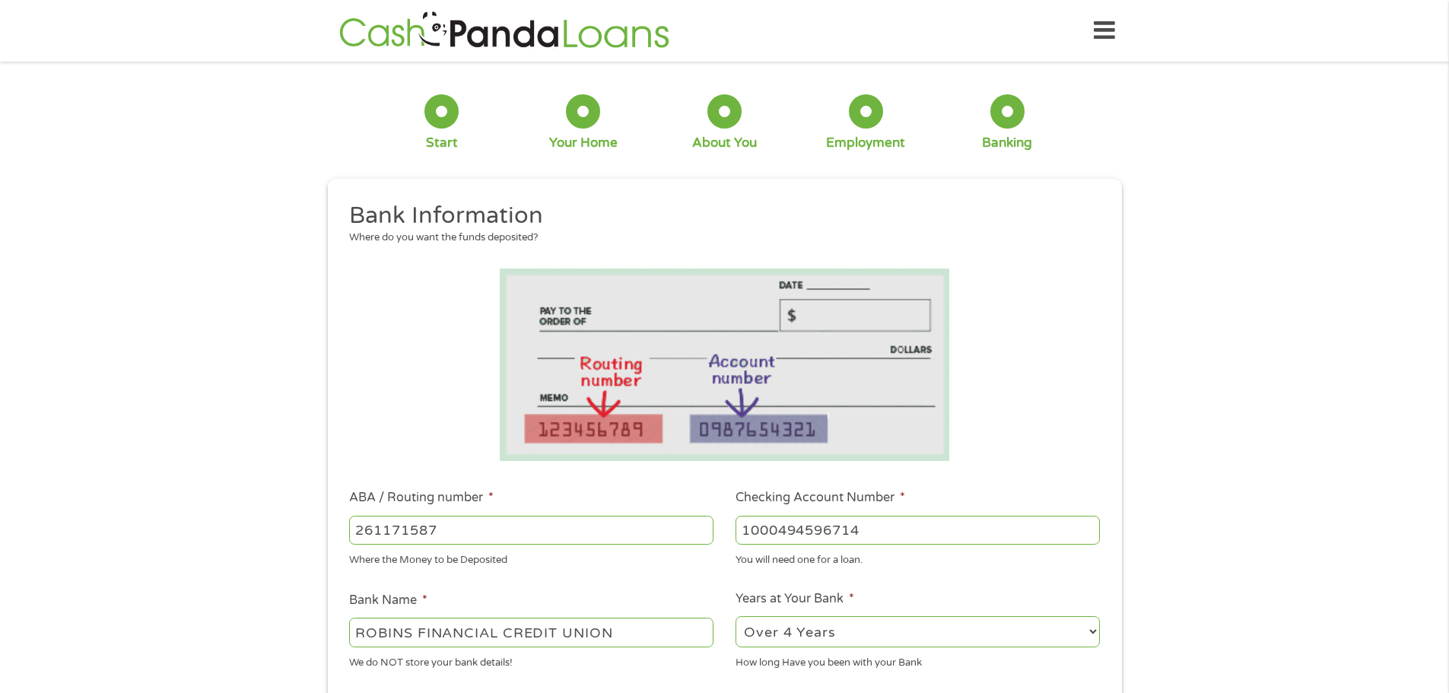
click at [1112, 21] on icon at bounding box center [1104, 30] width 21 height 37
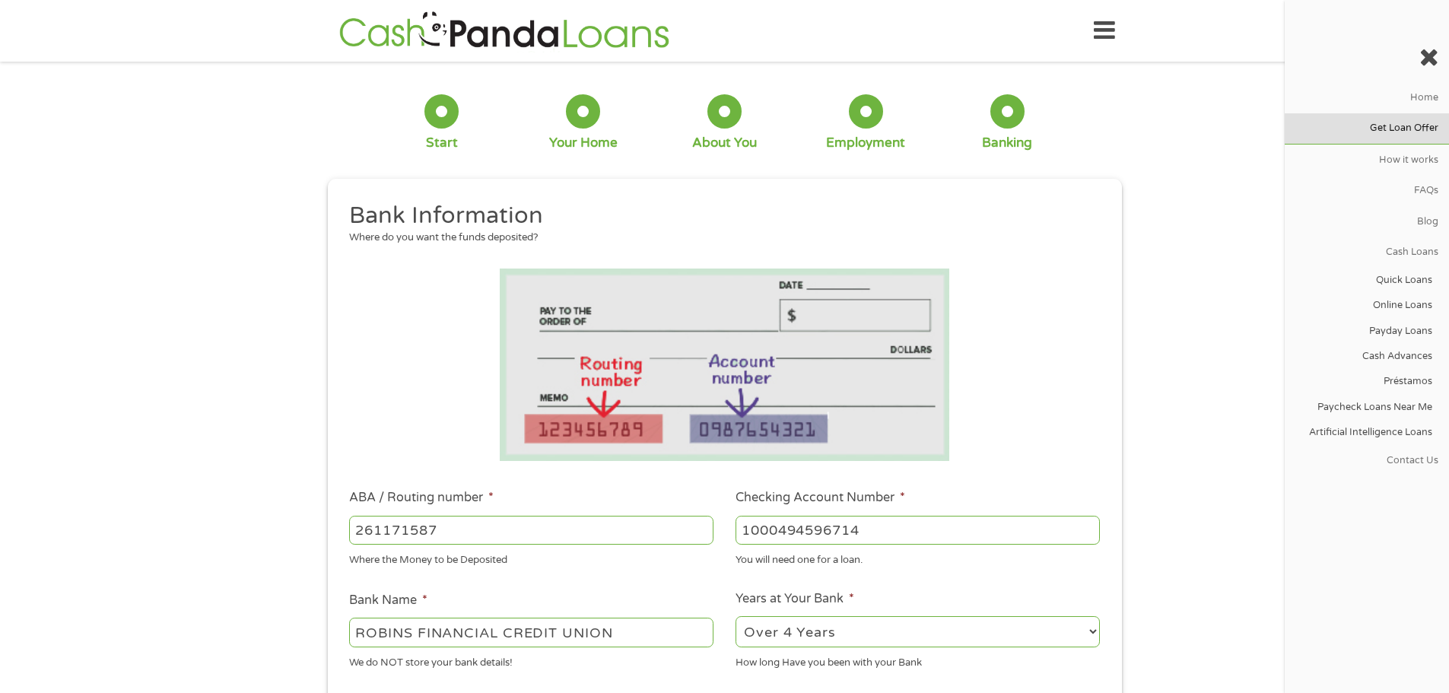
click at [1425, 131] on link "Get Loan Offer" at bounding box center [1367, 128] width 164 height 30
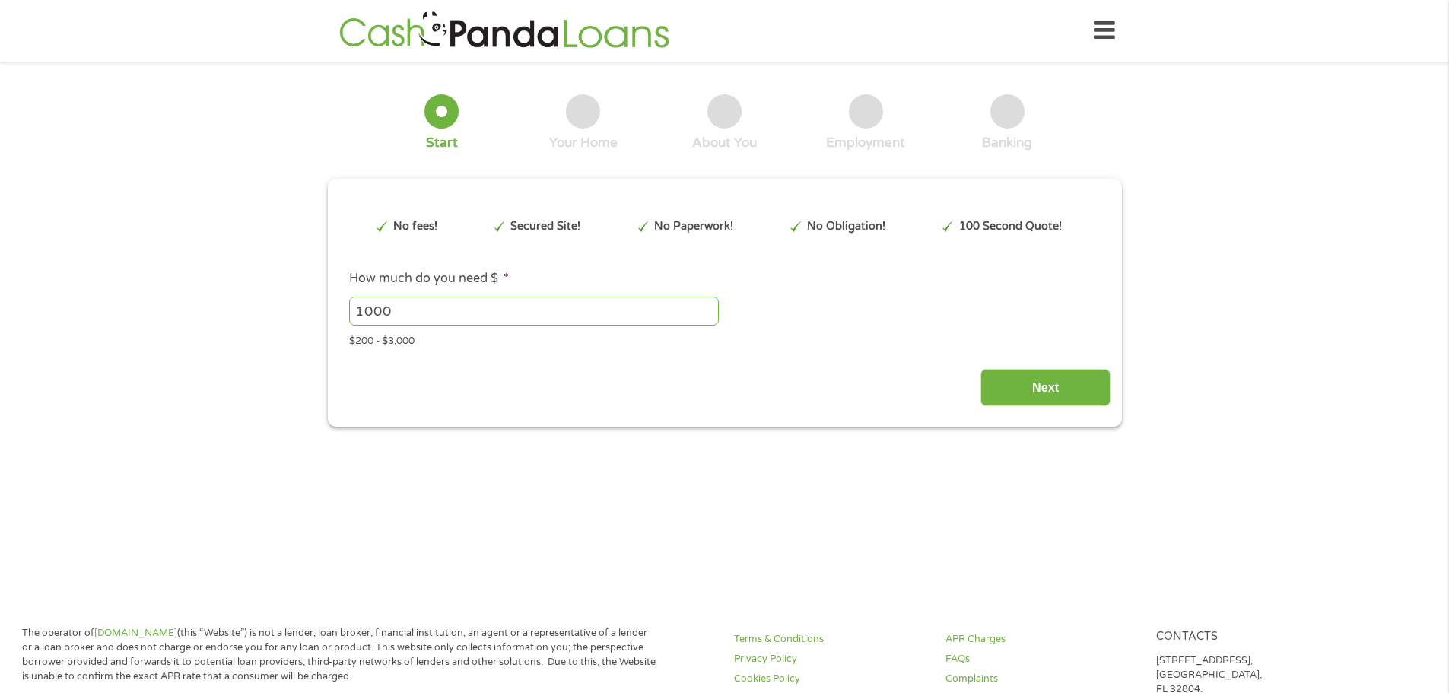
type input "Cj0KCQjw0Y3HBhCxARIsAN7931XdhdfHGUcdcvw-O0szdMhte9PM2KWmzfSNWRWuq9dMQy44LKGBQD8…"
click at [707, 304] on input "1001" at bounding box center [534, 311] width 370 height 29
click at [707, 304] on input "1002" at bounding box center [534, 311] width 370 height 29
click at [707, 304] on input "1003" at bounding box center [534, 311] width 370 height 29
click at [708, 309] on input "1004" at bounding box center [534, 311] width 370 height 29
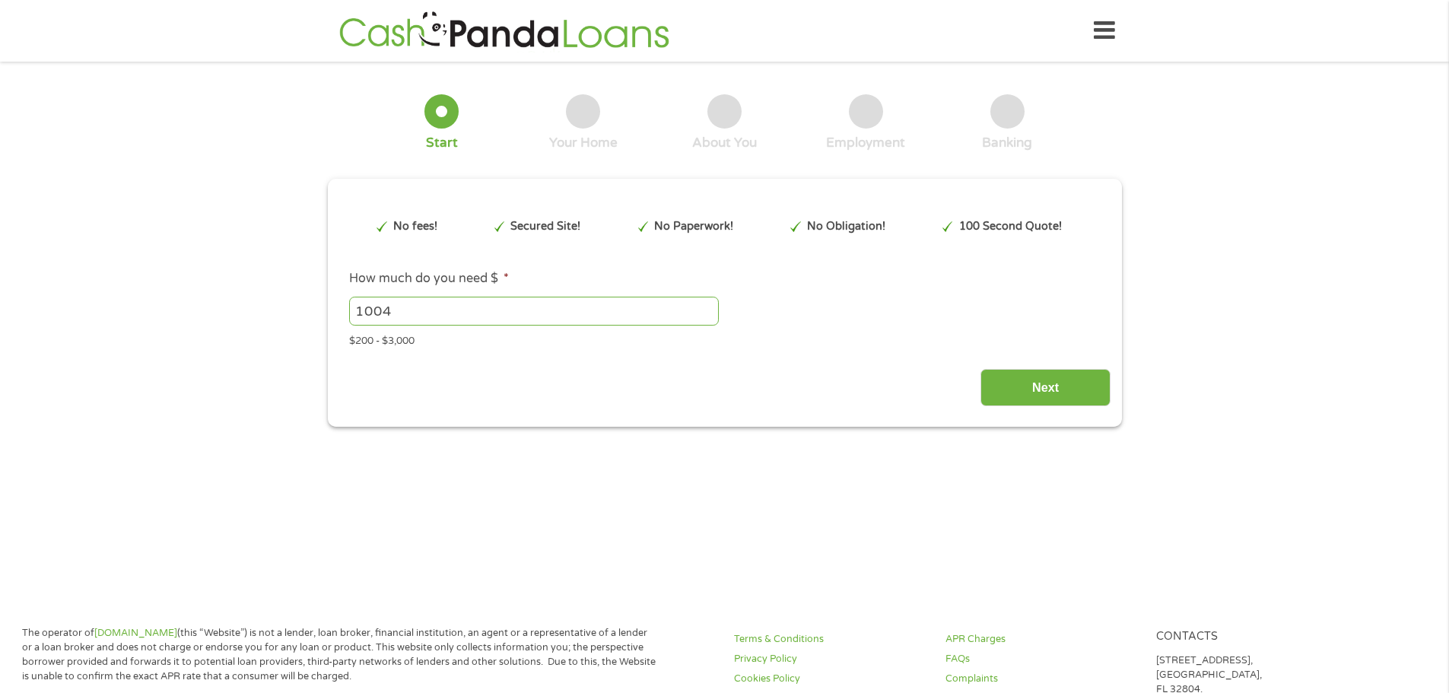
click at [705, 326] on div "1004 Please enter a number from 200 to 3000 ." at bounding box center [724, 311] width 750 height 35
click at [708, 314] on input "1003" at bounding box center [534, 311] width 370 height 29
click at [708, 303] on input "1004" at bounding box center [534, 311] width 370 height 29
click at [708, 303] on input "1005" at bounding box center [534, 311] width 370 height 29
click at [708, 303] on input "1131" at bounding box center [534, 311] width 370 height 29
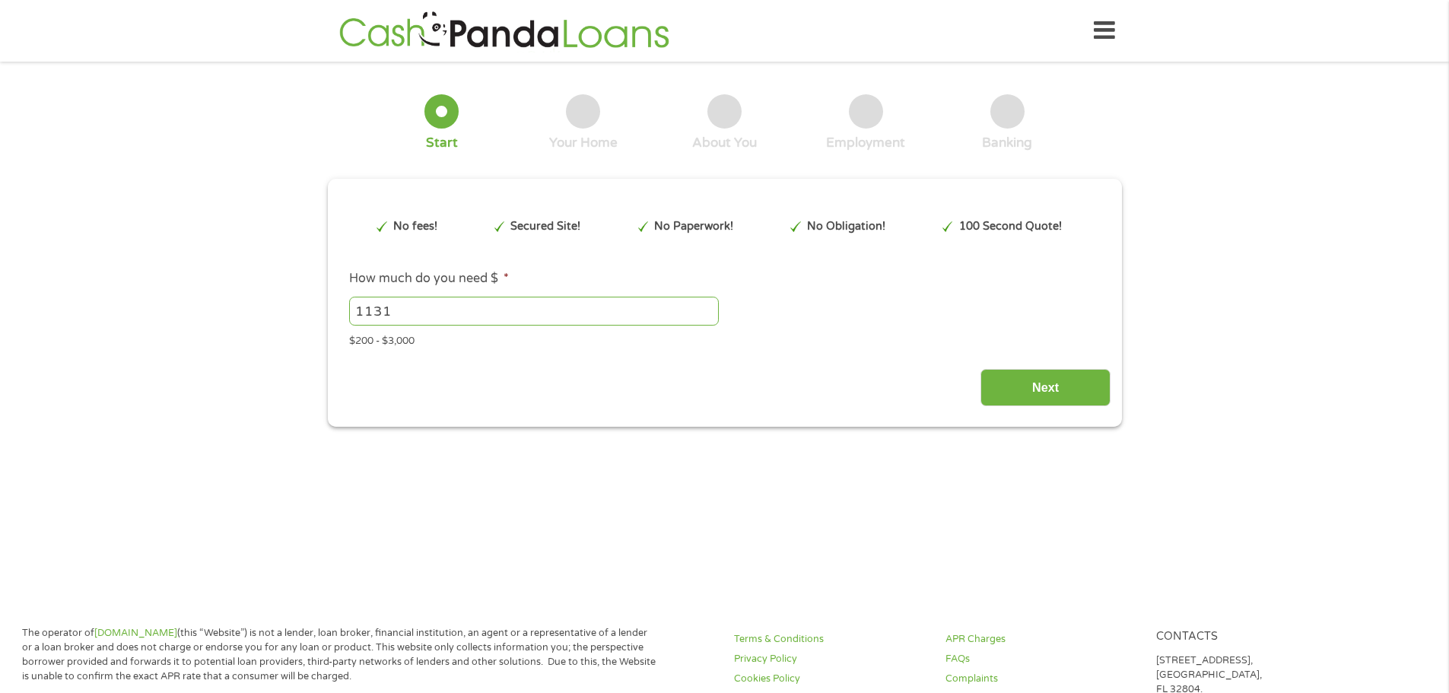
drag, startPoint x: 409, startPoint y: 321, endPoint x: 206, endPoint y: 320, distance: 202.4
click at [208, 320] on div "1 Start 2 Your Home 3 About You 4 Employment 5 Banking 6 This field is hidden w…" at bounding box center [724, 249] width 1449 height 355
type input "3000"
click at [1014, 382] on input "Next" at bounding box center [1046, 387] width 130 height 37
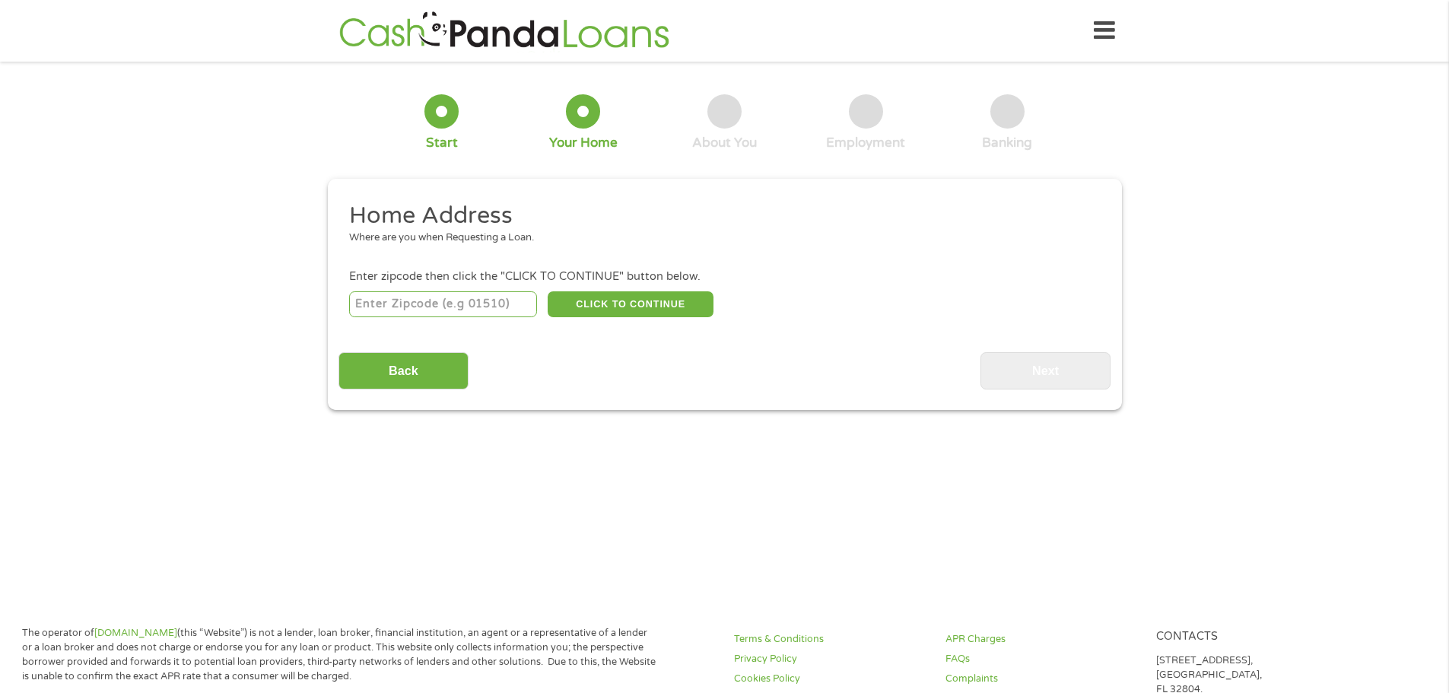
click at [402, 308] on input "number" at bounding box center [443, 304] width 188 height 26
type input "31014"
select select "Georgia"
click at [650, 301] on button "CLICK TO CONTINUE" at bounding box center [631, 304] width 166 height 26
type input "31014"
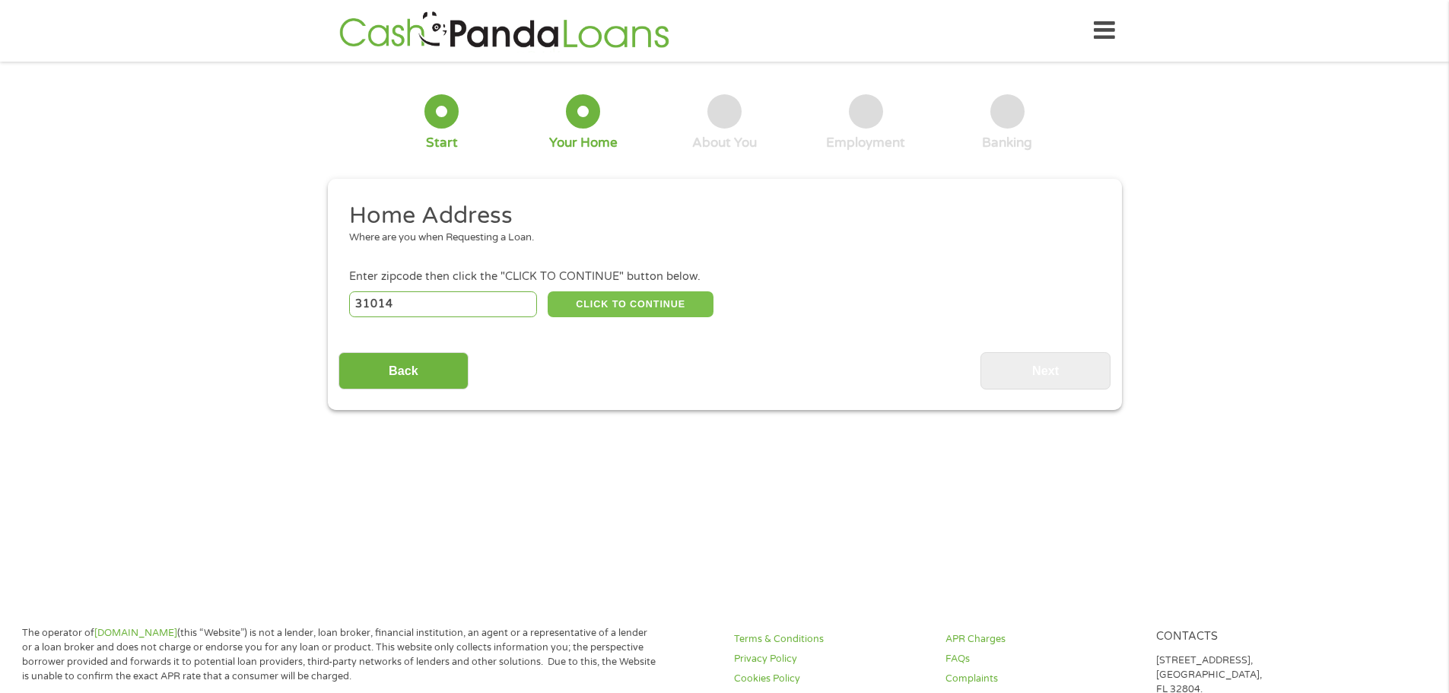
type input "Cochran"
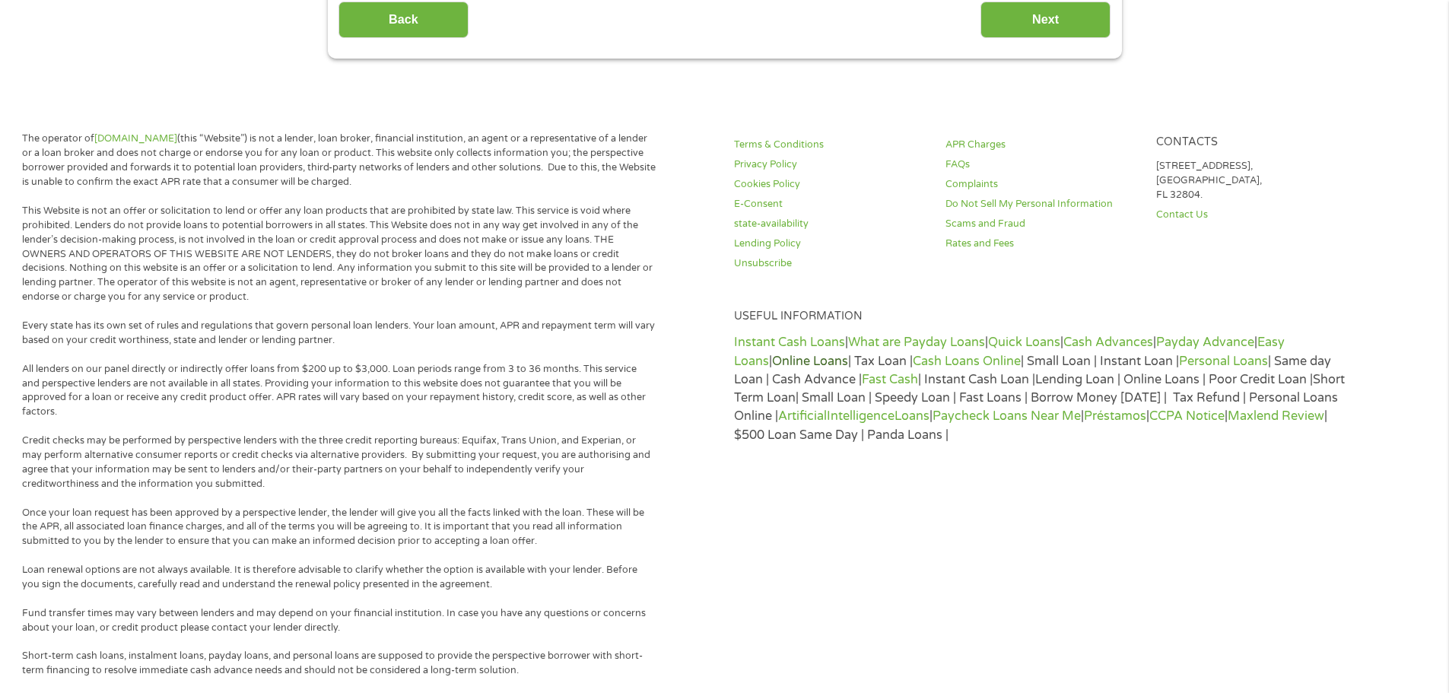
scroll to position [609, 0]
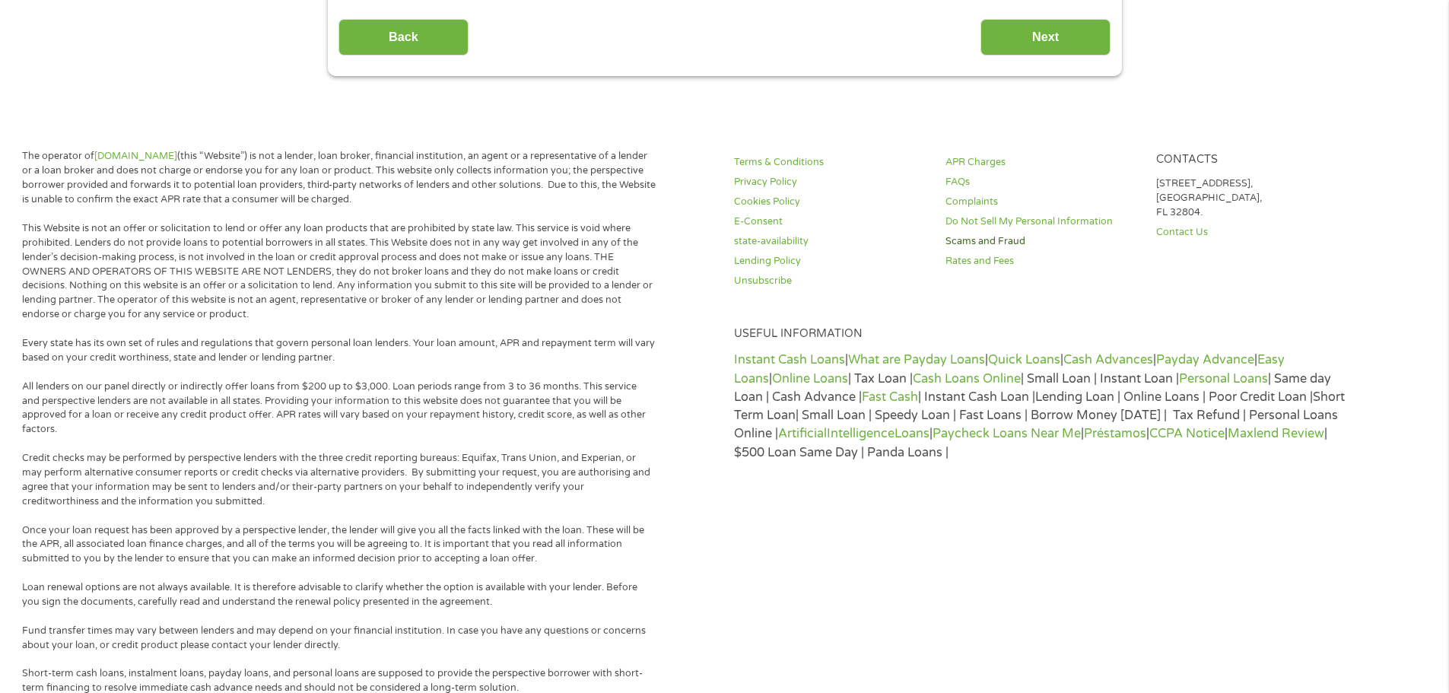
click at [972, 242] on link "Scams and Fraud" at bounding box center [1042, 241] width 193 height 14
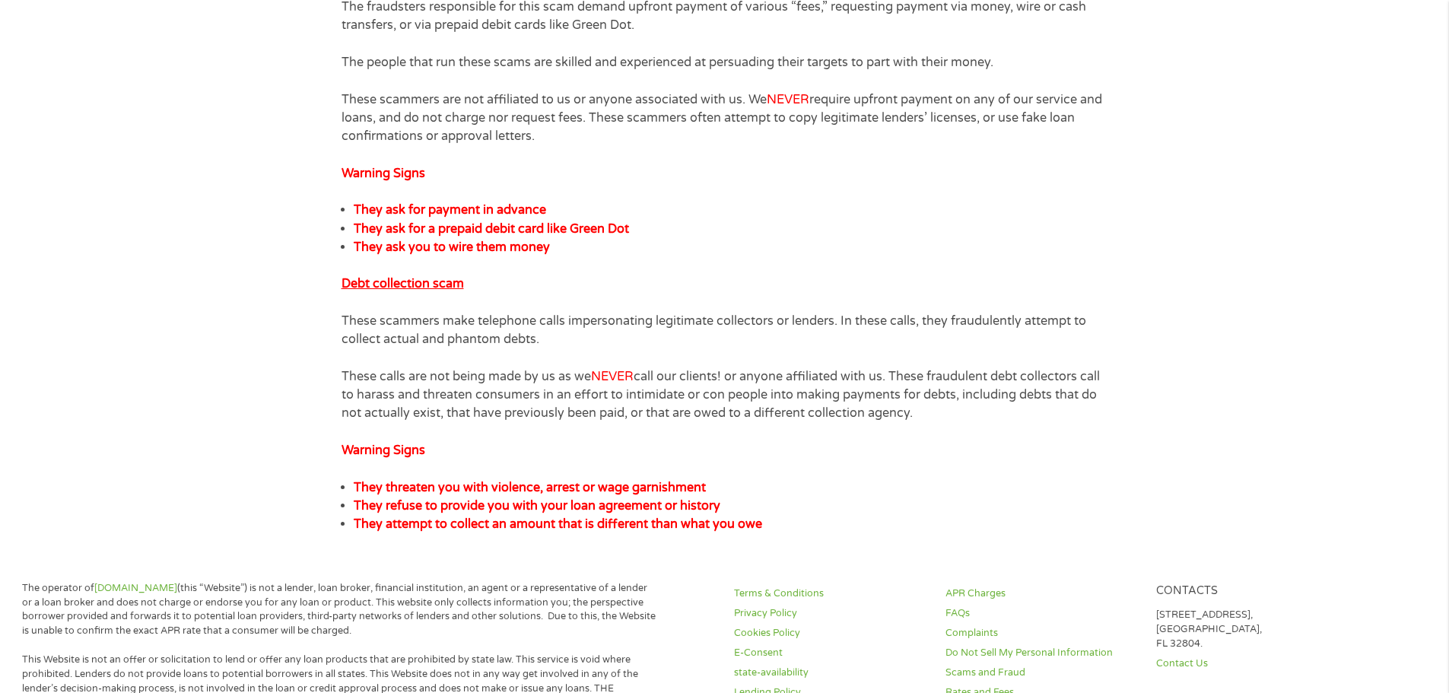
scroll to position [456, 0]
